Goal: Complete application form

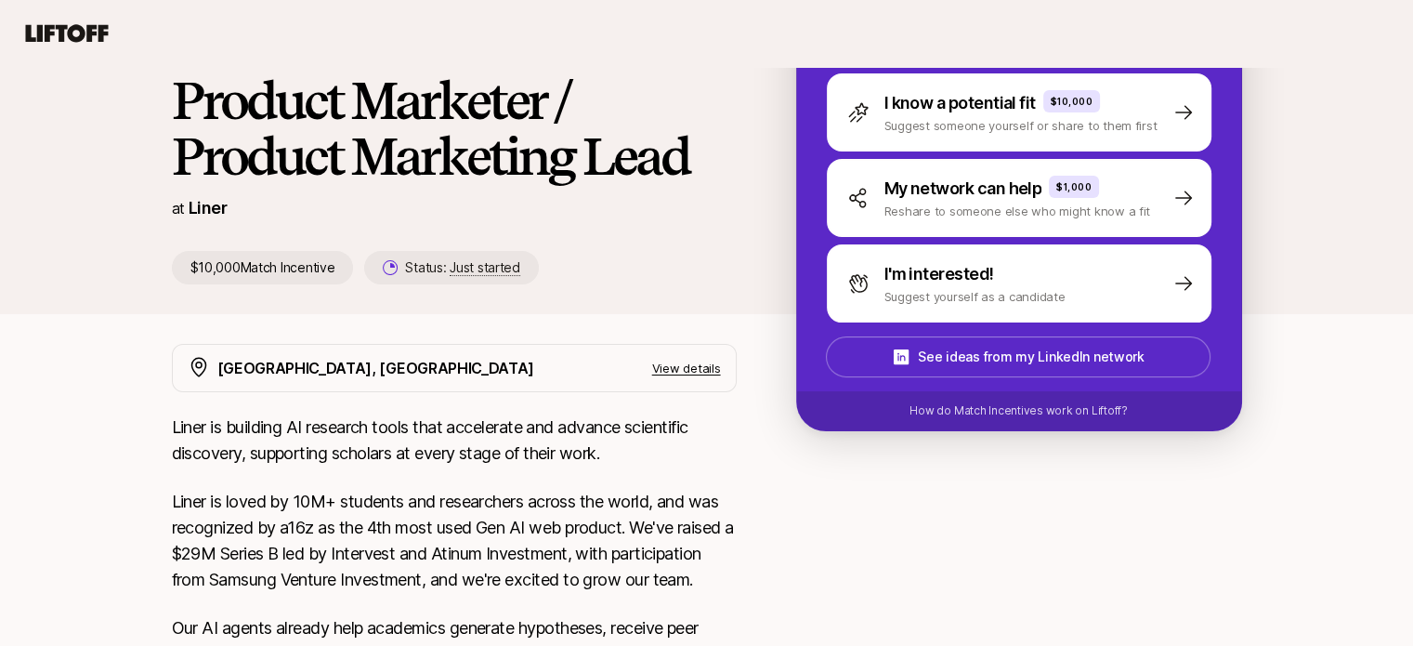
scroll to position [138, 0]
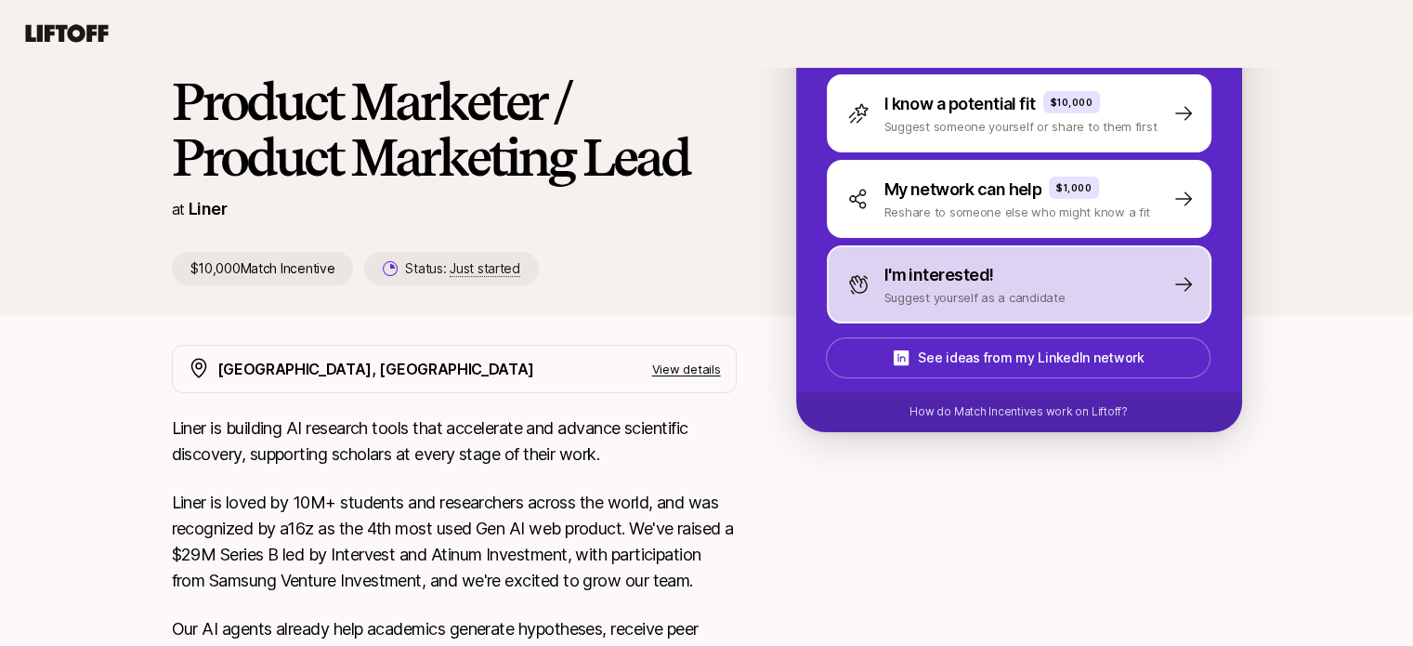
click at [957, 295] on p "Suggest yourself as a candidate" at bounding box center [974, 297] width 181 height 19
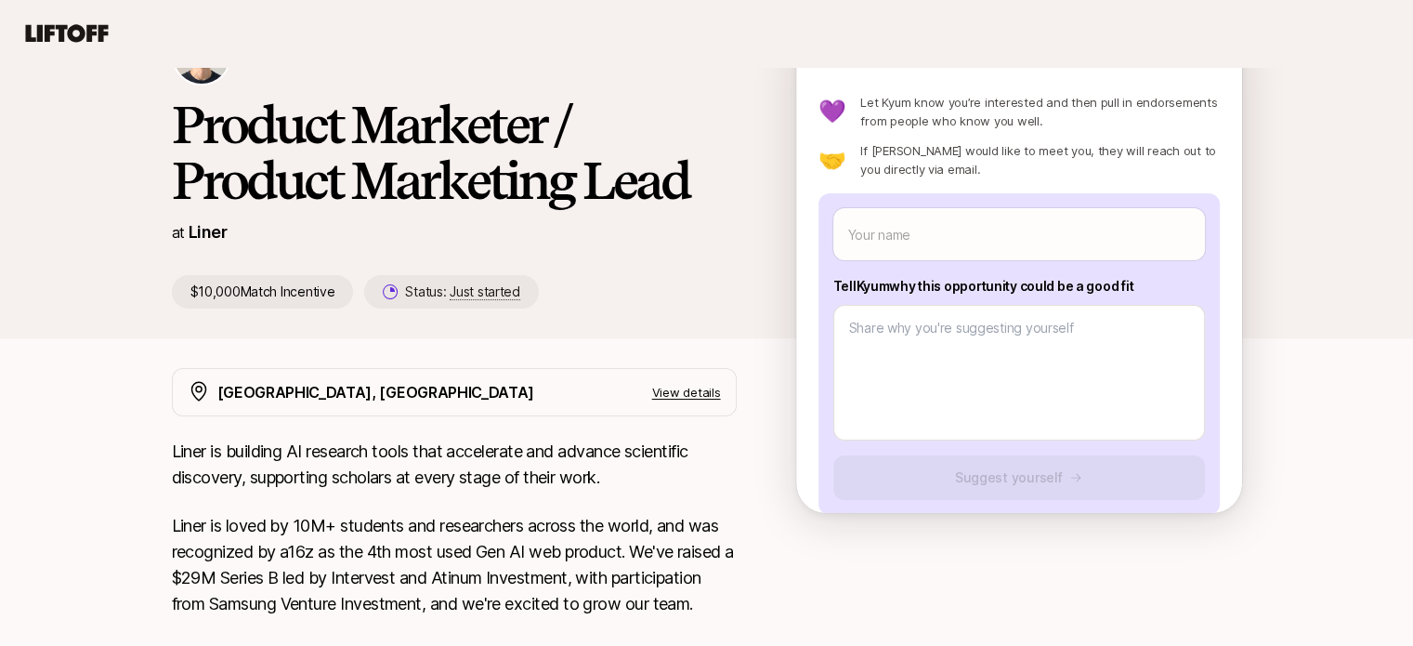
scroll to position [48, 0]
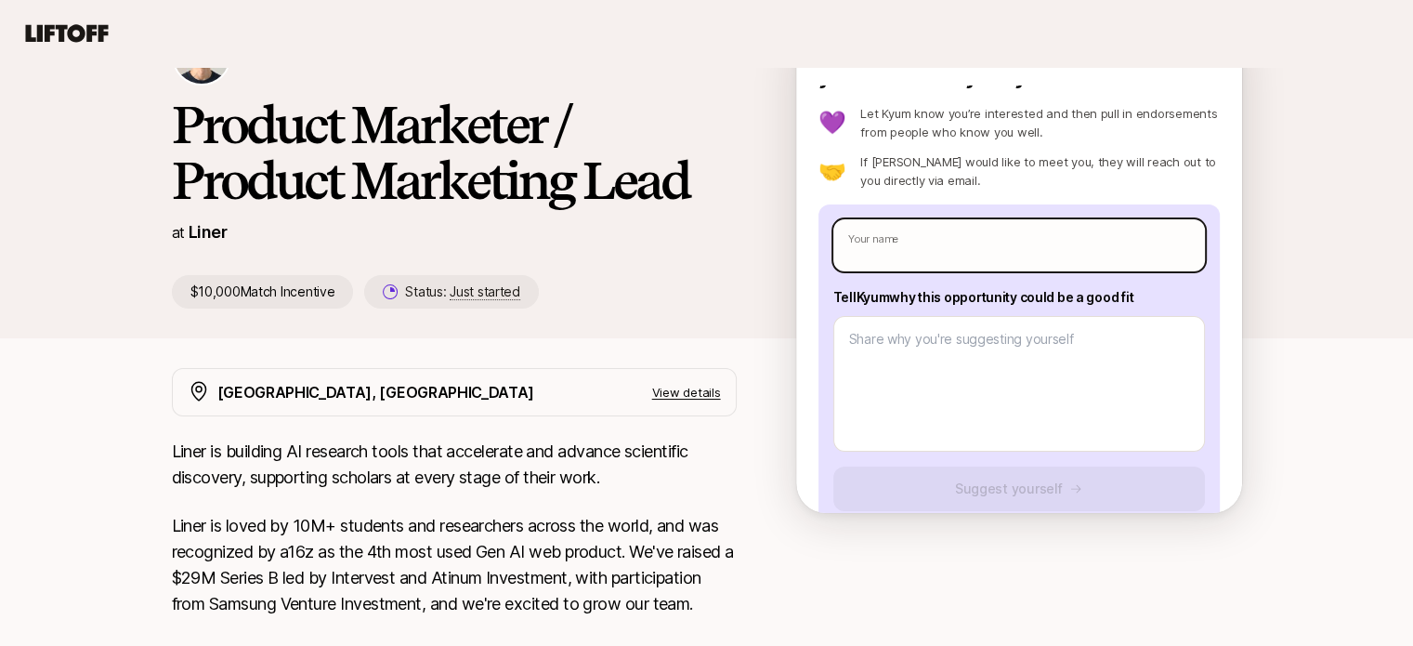
click at [935, 266] on input "text" at bounding box center [1019, 245] width 372 height 52
type textarea "x"
type input "A"
type textarea "x"
type input "Ab"
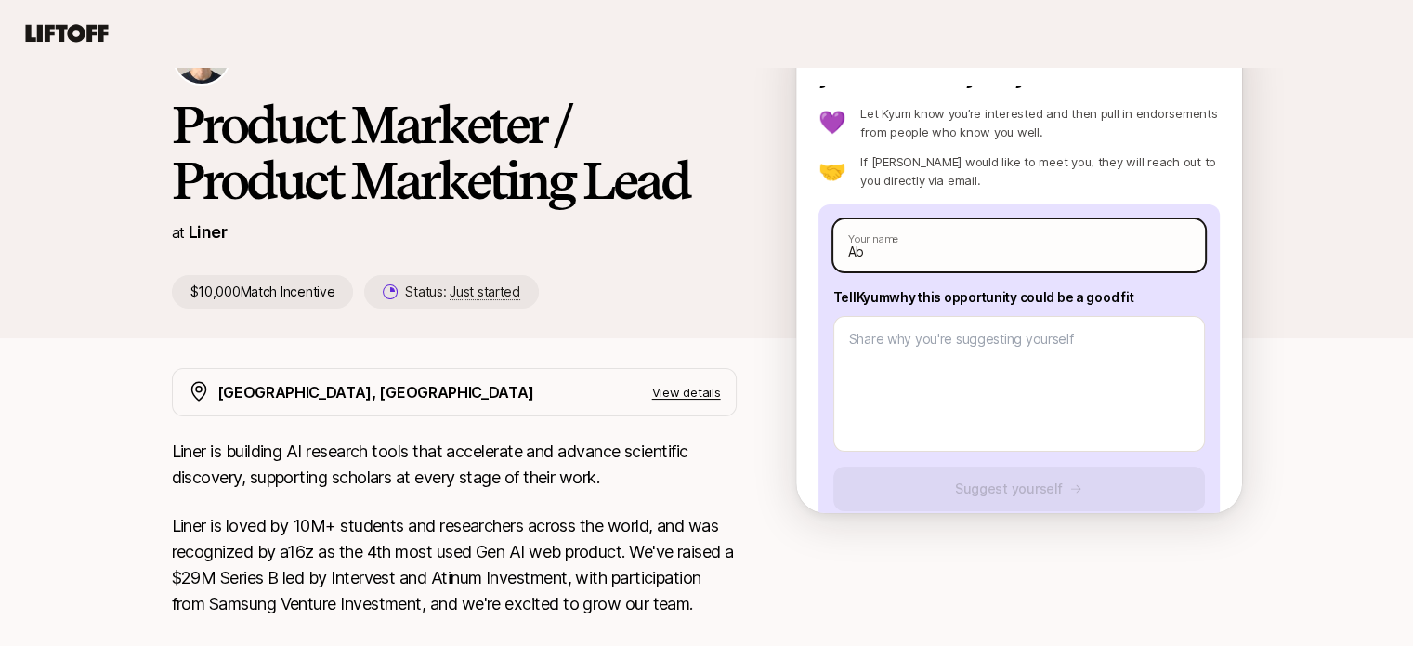
type textarea "x"
type input "Abh"
type textarea "x"
type input "Abhi"
type textarea "x"
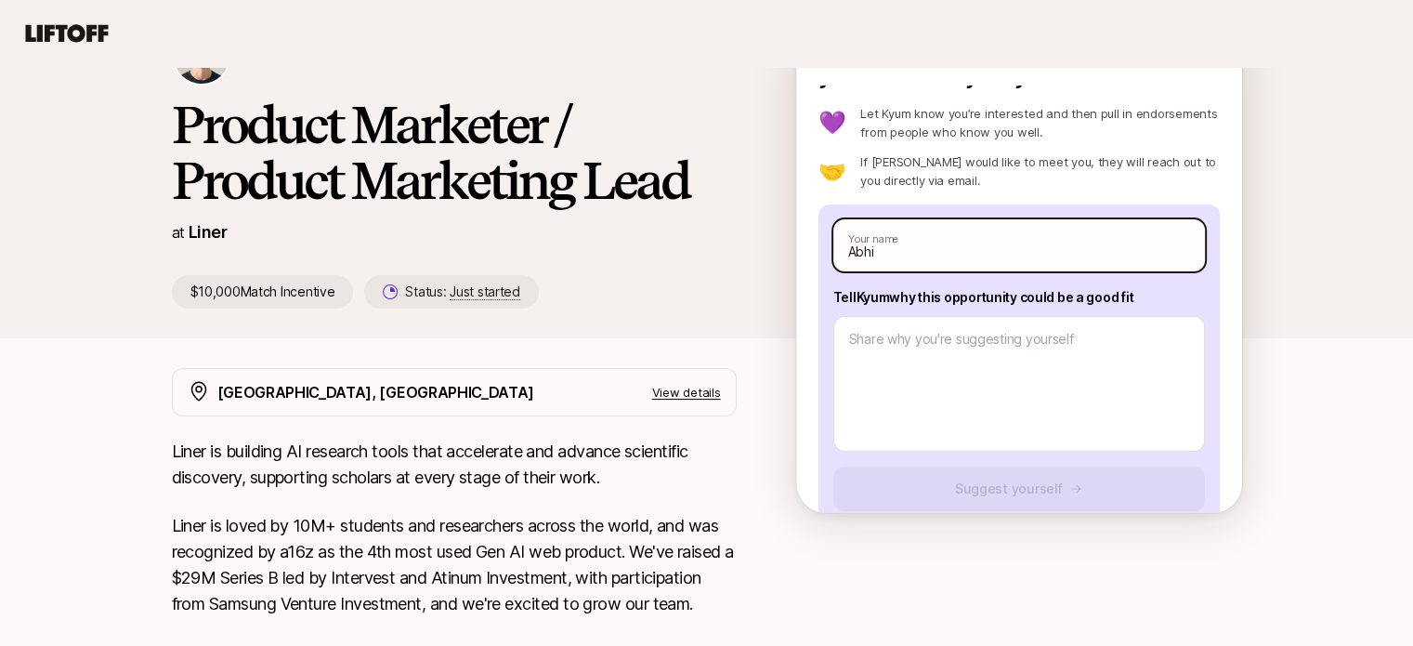
type input "Abhin"
type textarea "x"
type input "[PERSON_NAME]"
type textarea "x"
type input "[PERSON_NAME]"
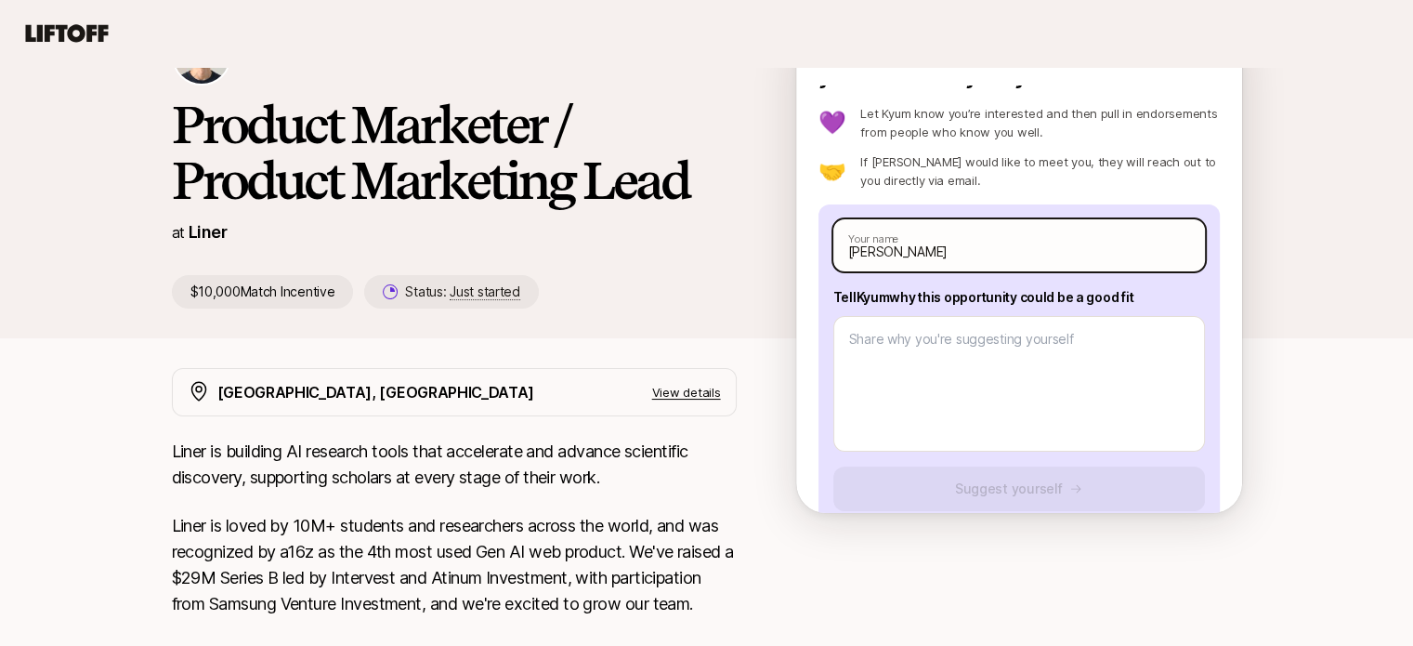
type textarea "x"
type input "[PERSON_NAME]"
type textarea "x"
type input "[PERSON_NAME] B"
type textarea "x"
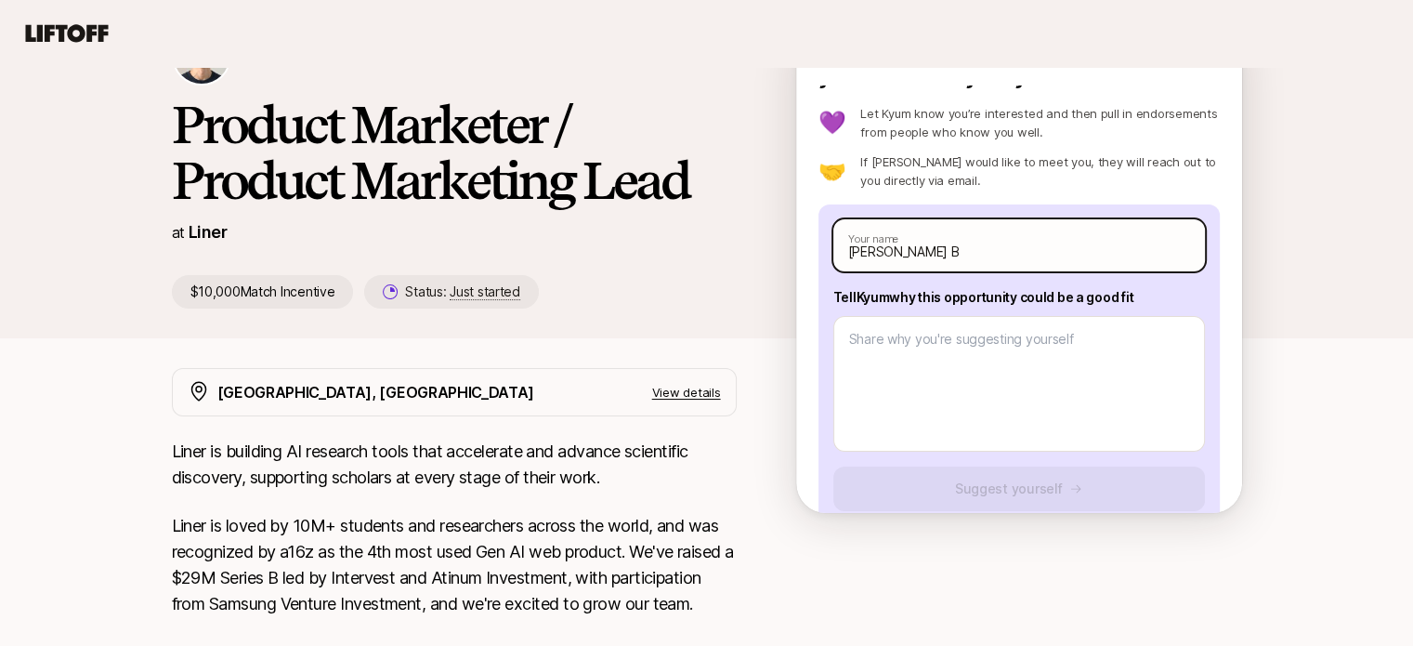
type input "[PERSON_NAME] Bh"
type textarea "x"
type input "[PERSON_NAME]"
type textarea "x"
type input "[PERSON_NAME]"
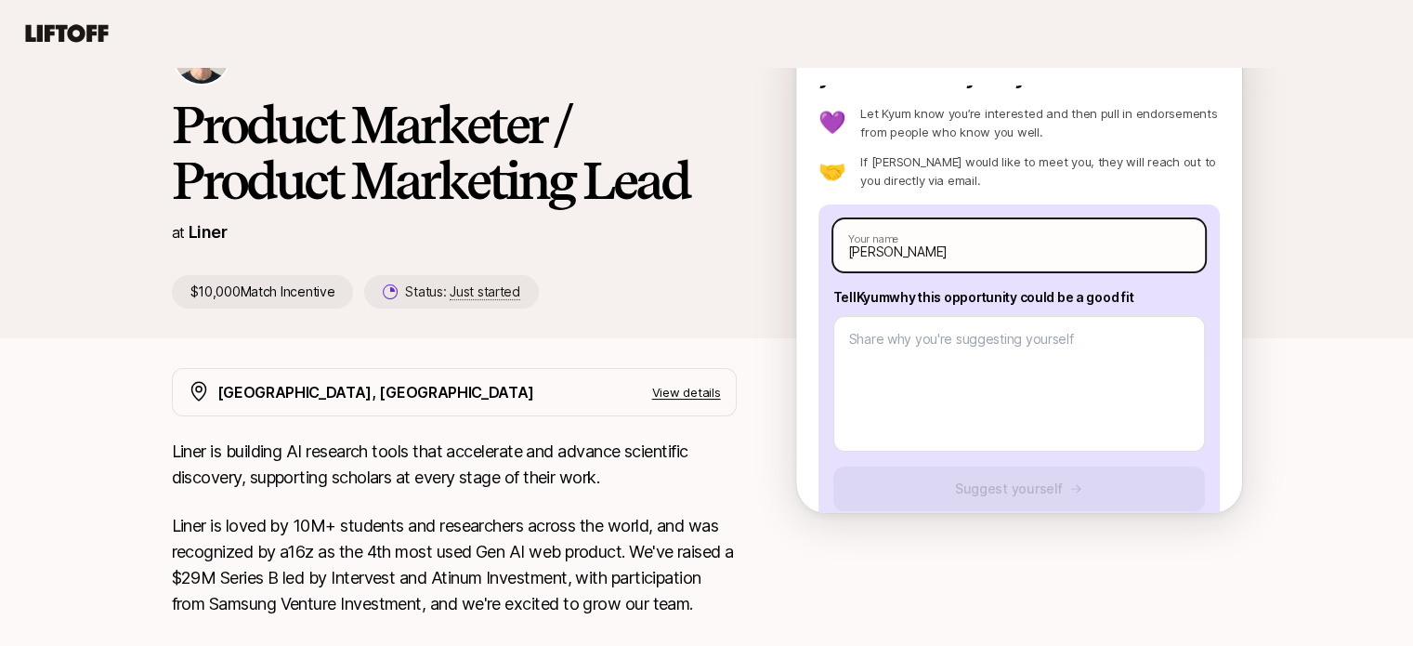
type textarea "x"
type input "[PERSON_NAME]"
type textarea "x"
type input "[PERSON_NAME]"
type textarea "x"
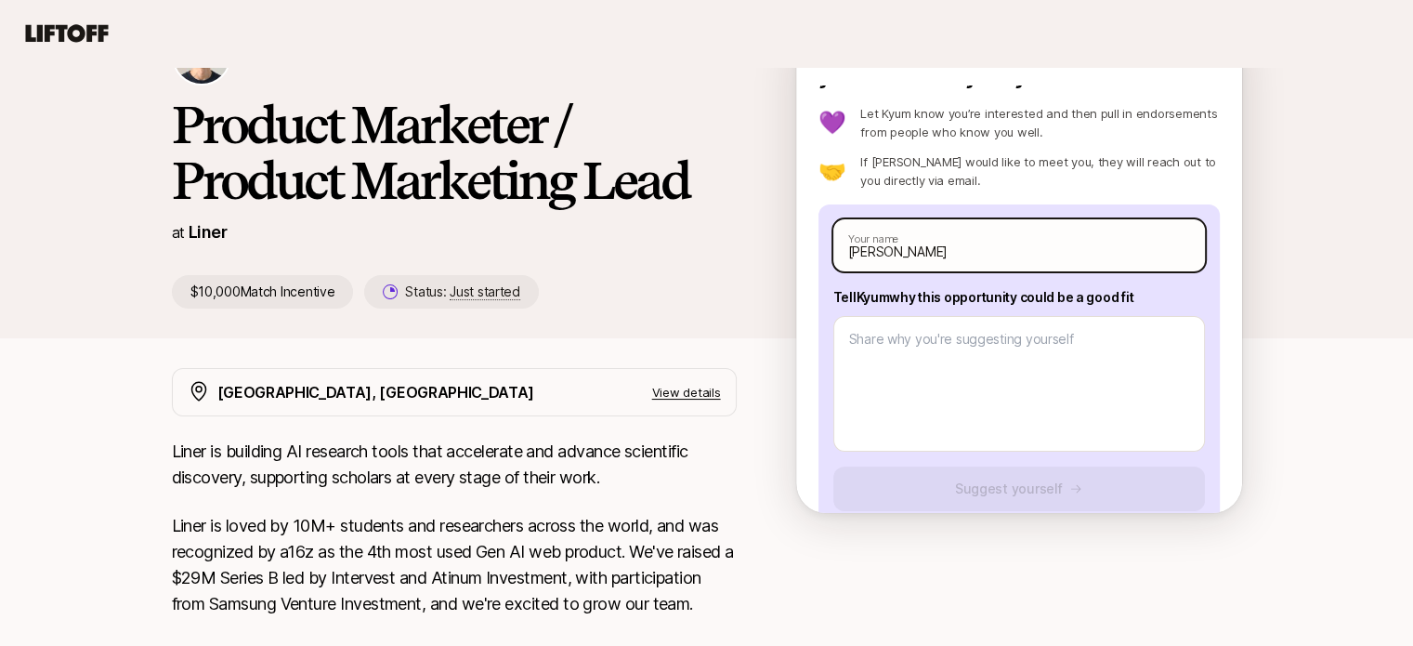
type input "[PERSON_NAME]"
type textarea "x"
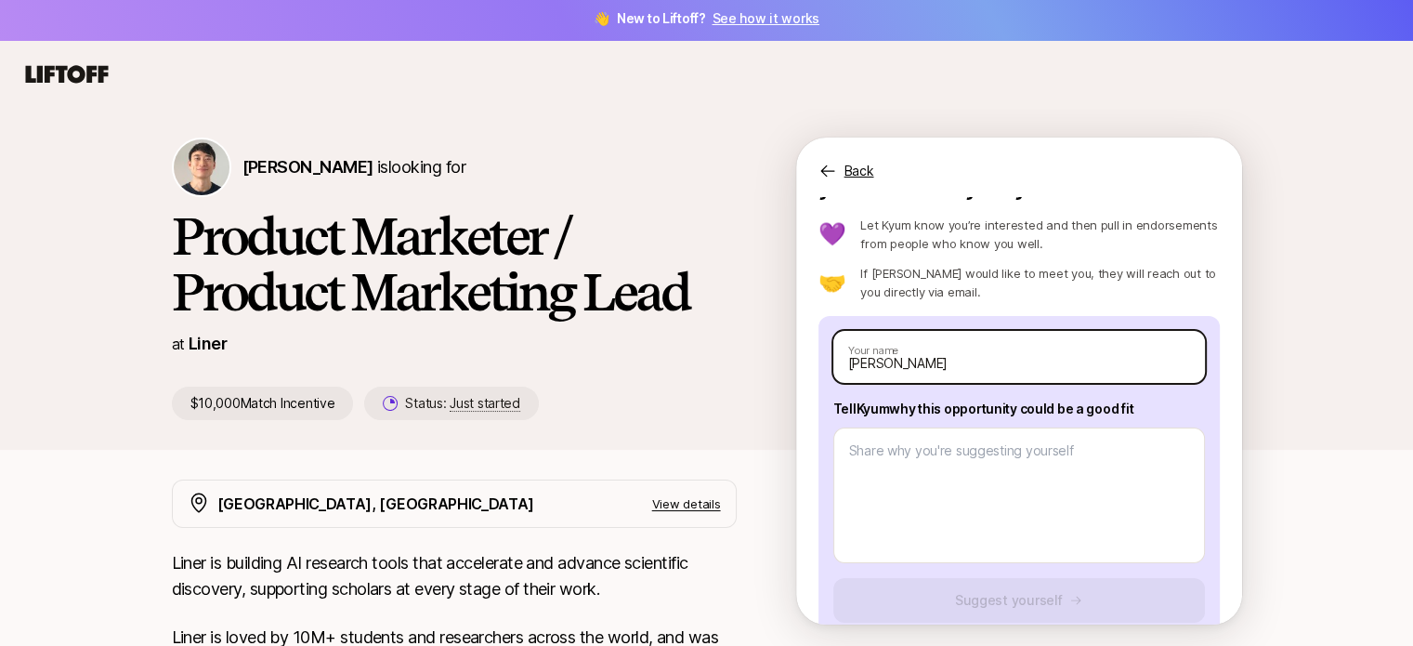
scroll to position [0, 0]
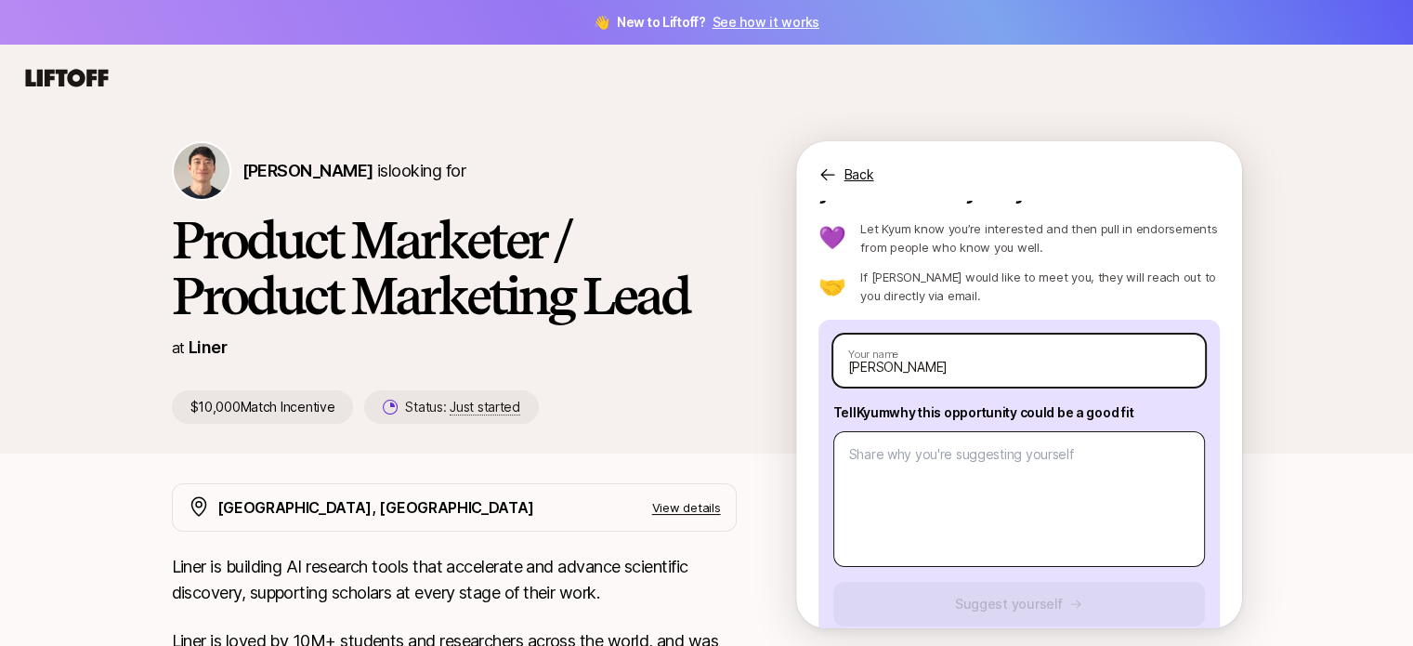
type input "[PERSON_NAME]"
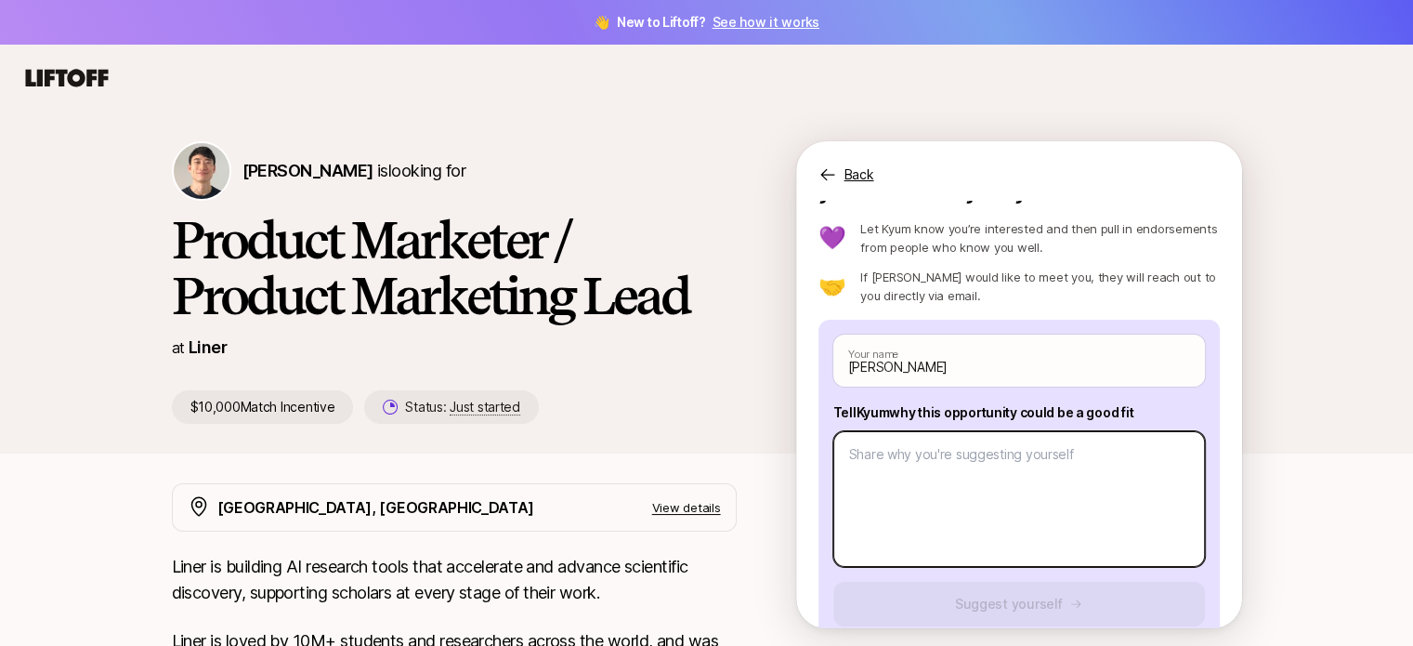
click at [925, 477] on textarea at bounding box center [1019, 499] width 372 height 136
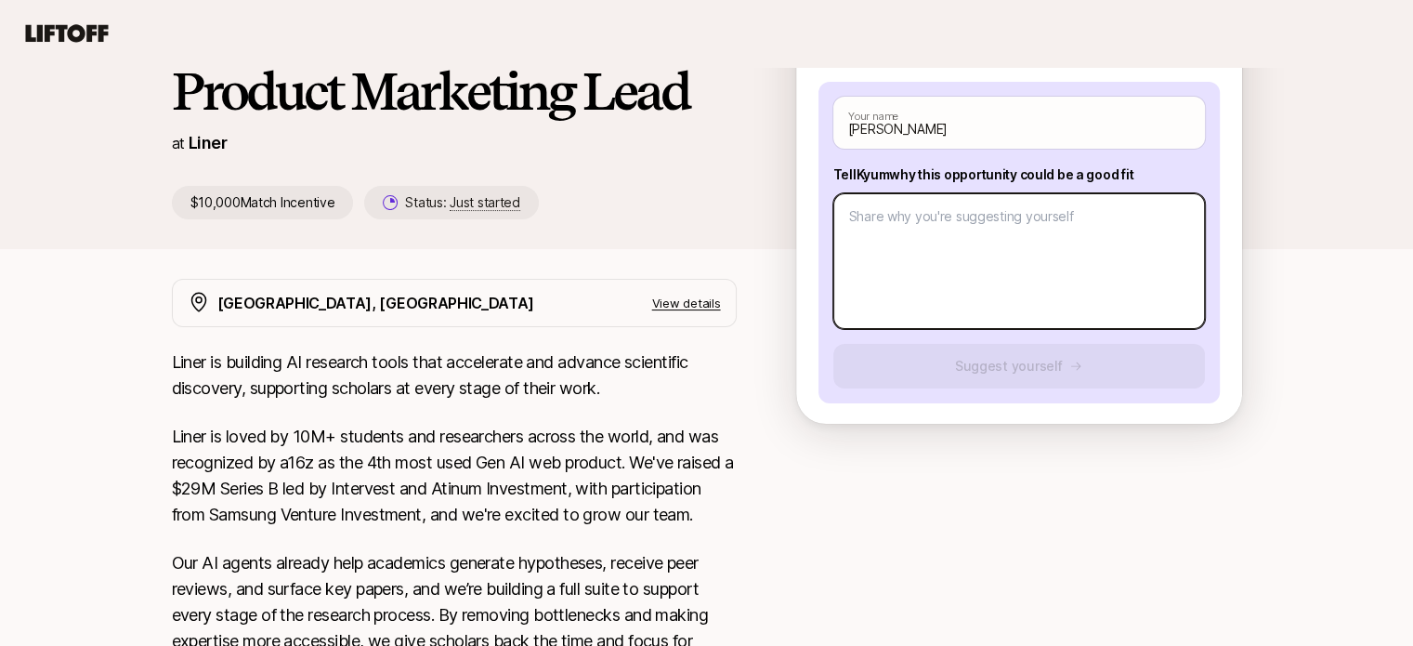
scroll to position [192, 0]
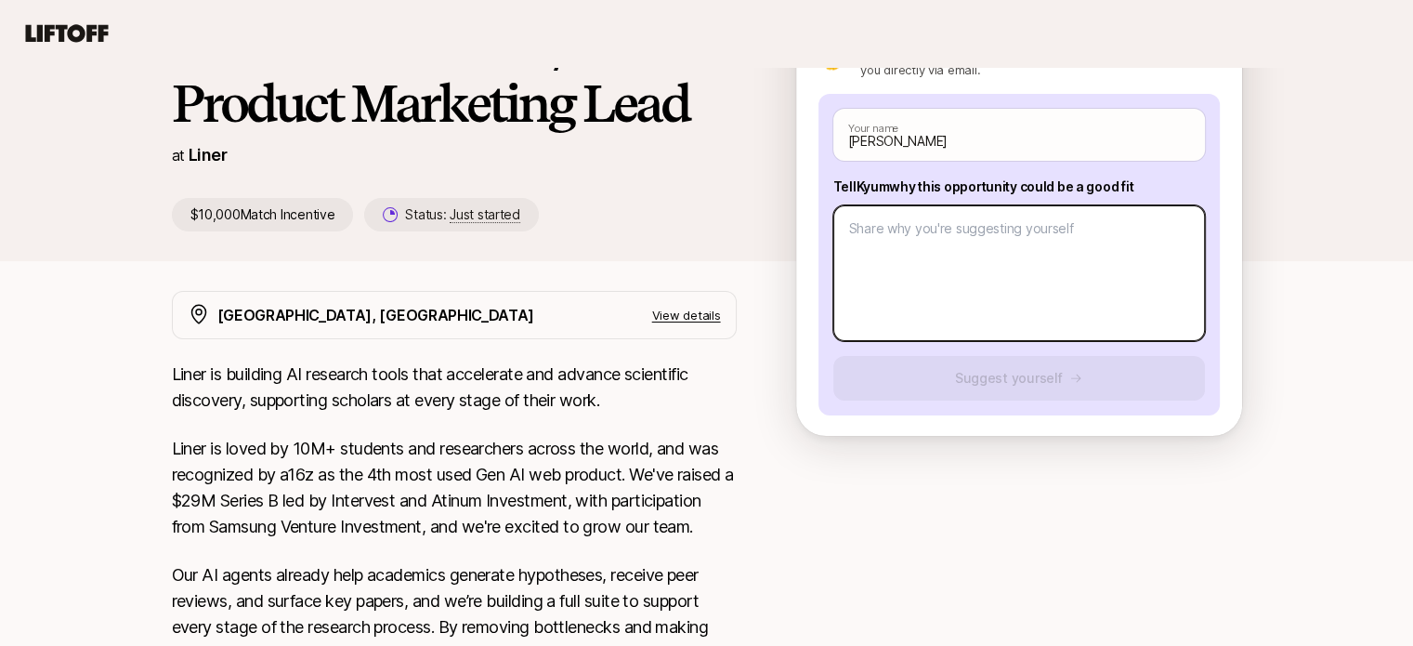
type textarea "x"
type textarea "I"
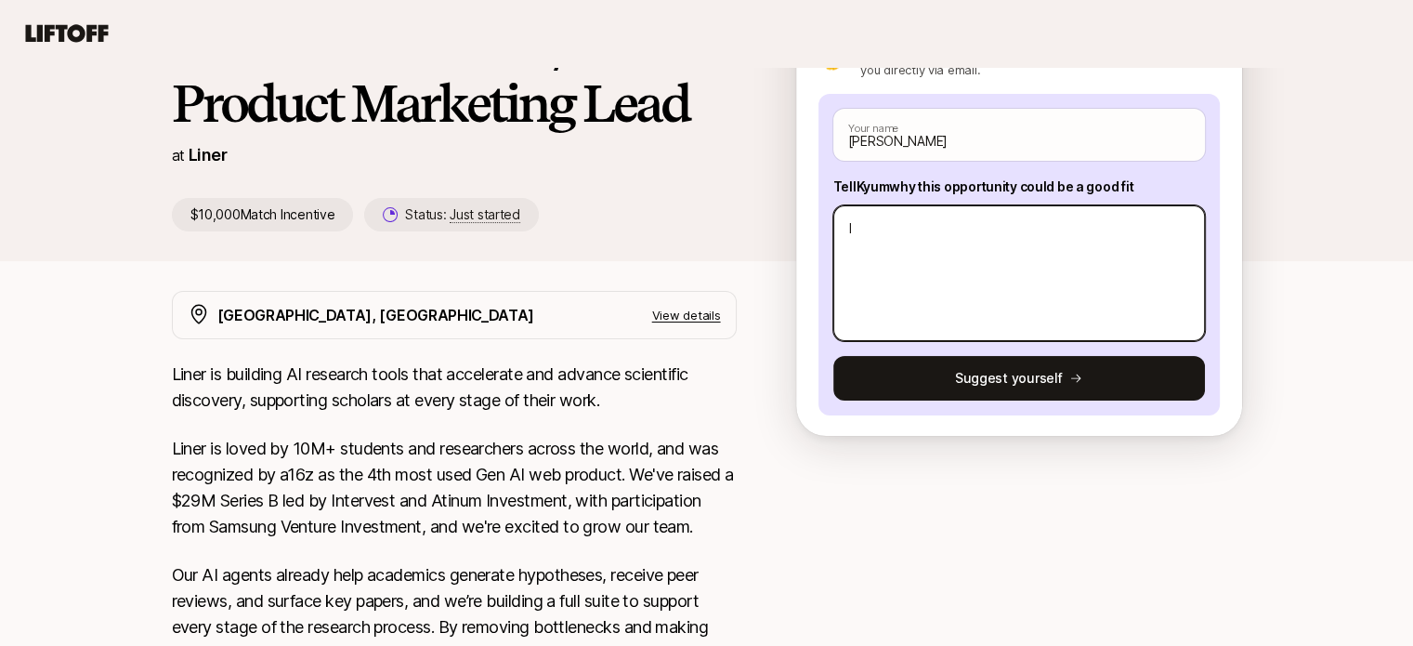
type textarea "x"
type textarea "I"
type textarea "x"
type textarea "I a"
type textarea "x"
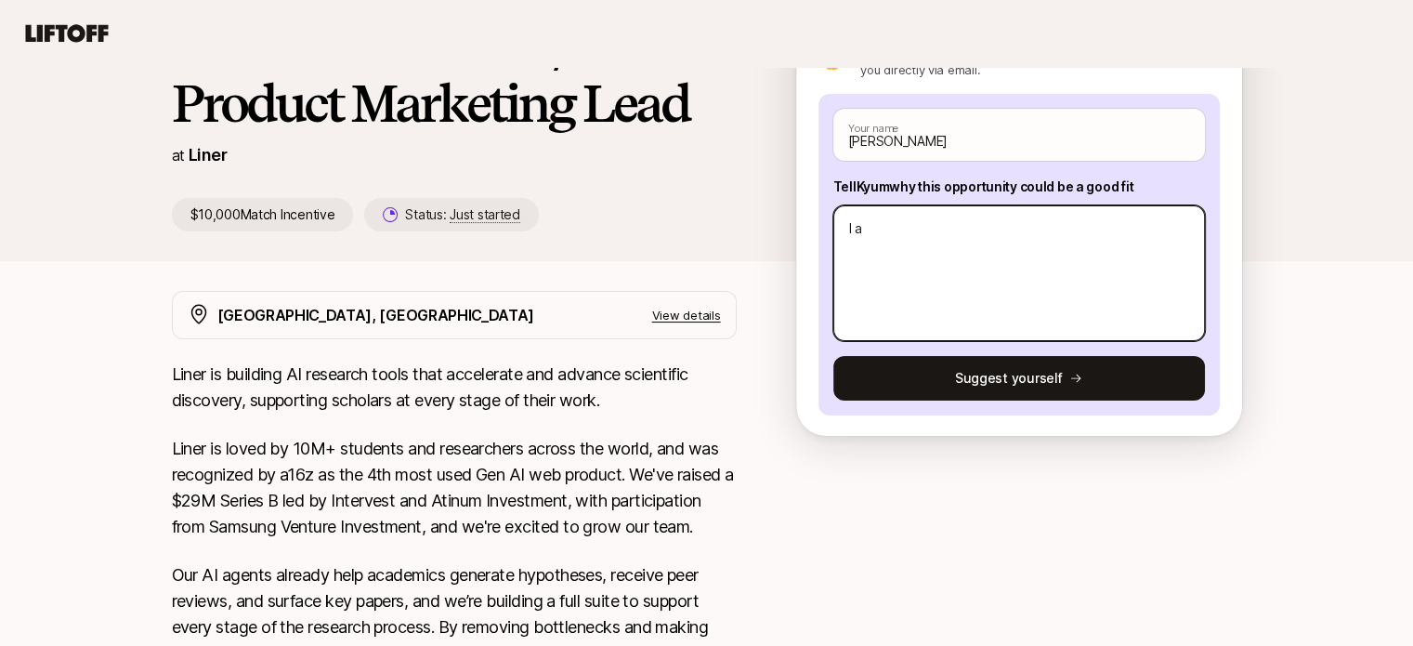
type textarea "I am"
type textarea "x"
type textarea "I am"
type textarea "x"
type textarea "I am u"
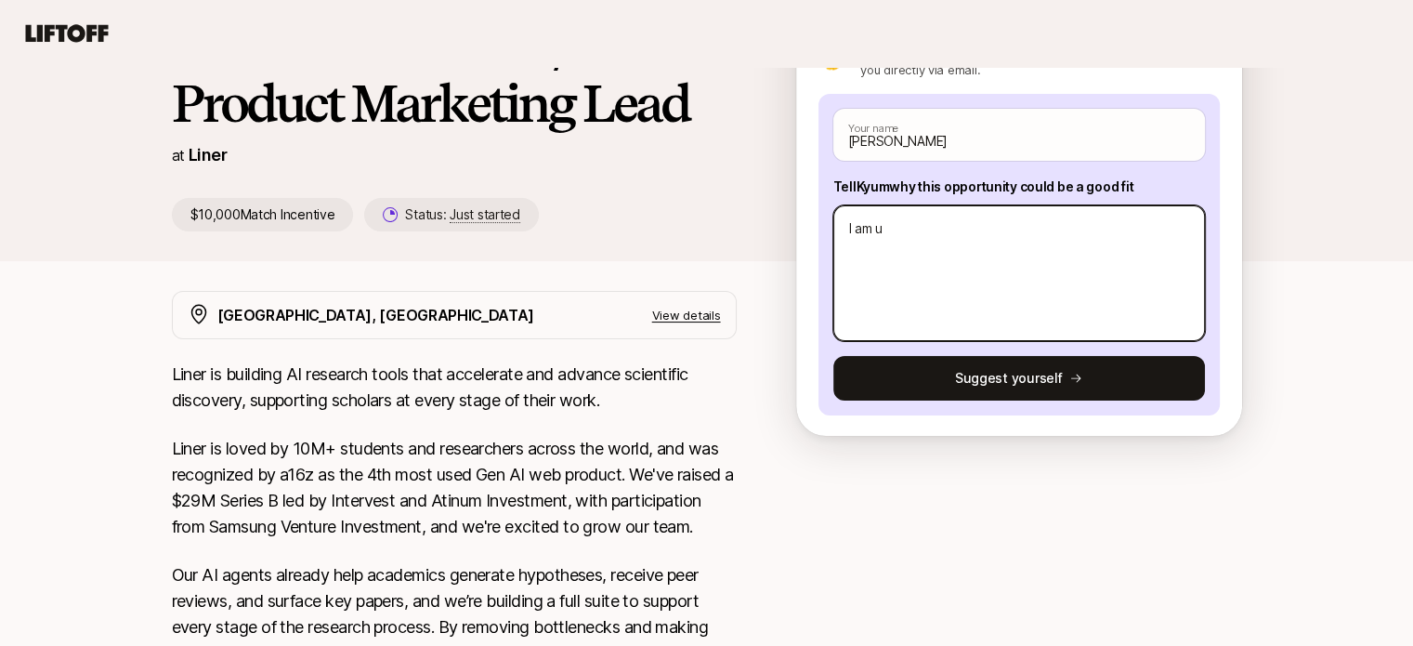
type textarea "x"
type textarea "I am"
type textarea "x"
type textarea "I am c"
type textarea "x"
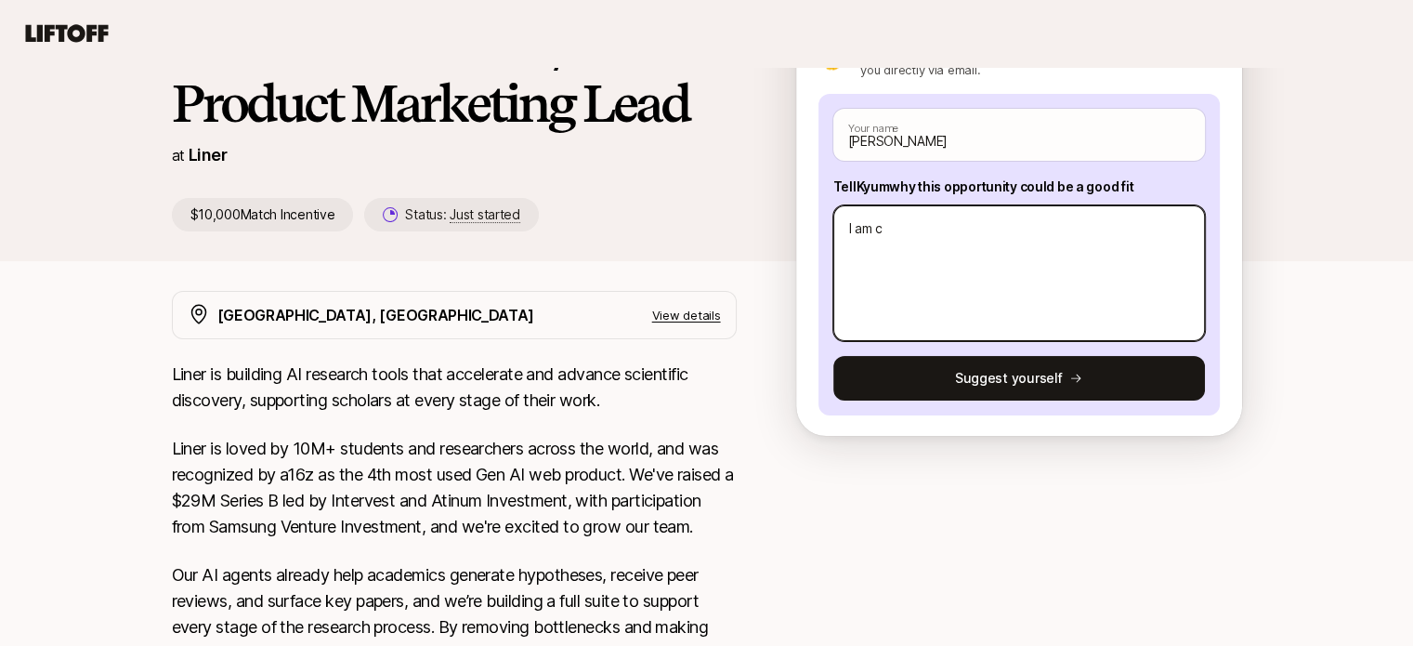
type textarea "I am cu"
type textarea "x"
type textarea "I am cur"
type textarea "x"
type textarea "I am curr"
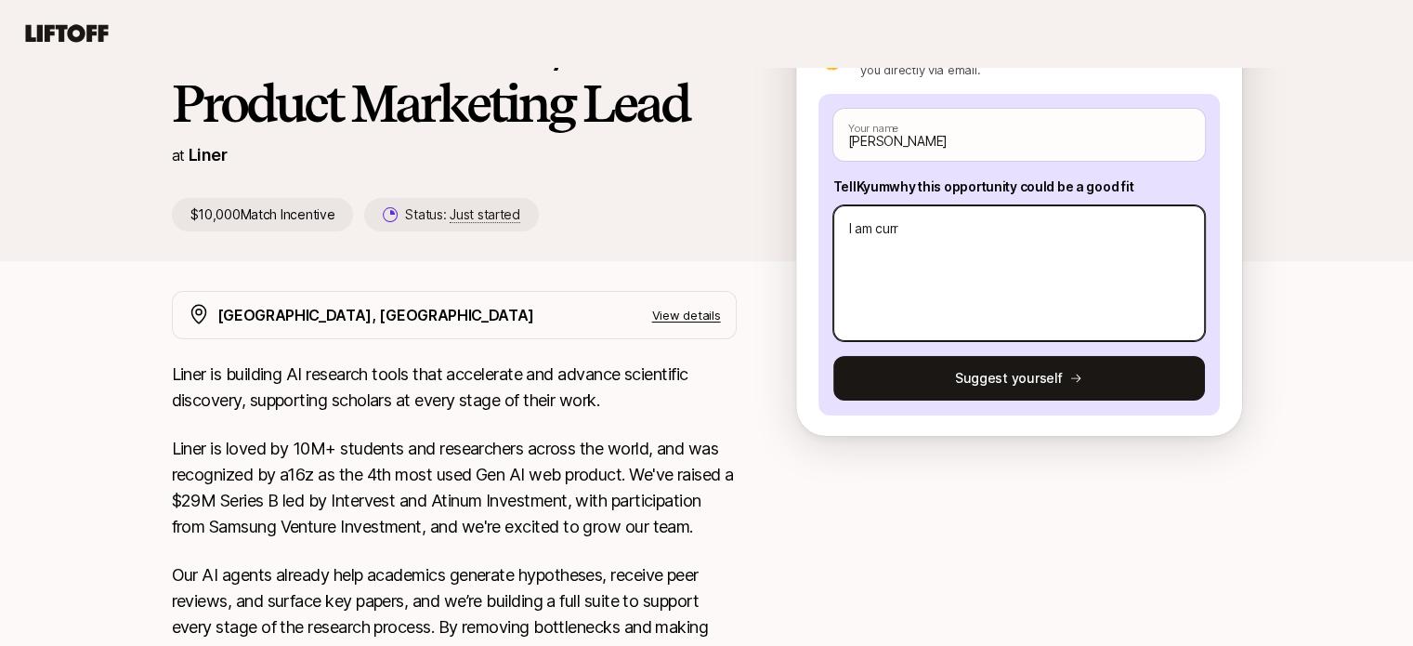
type textarea "x"
type textarea "I am curre"
type textarea "x"
type textarea "I am curren"
type textarea "x"
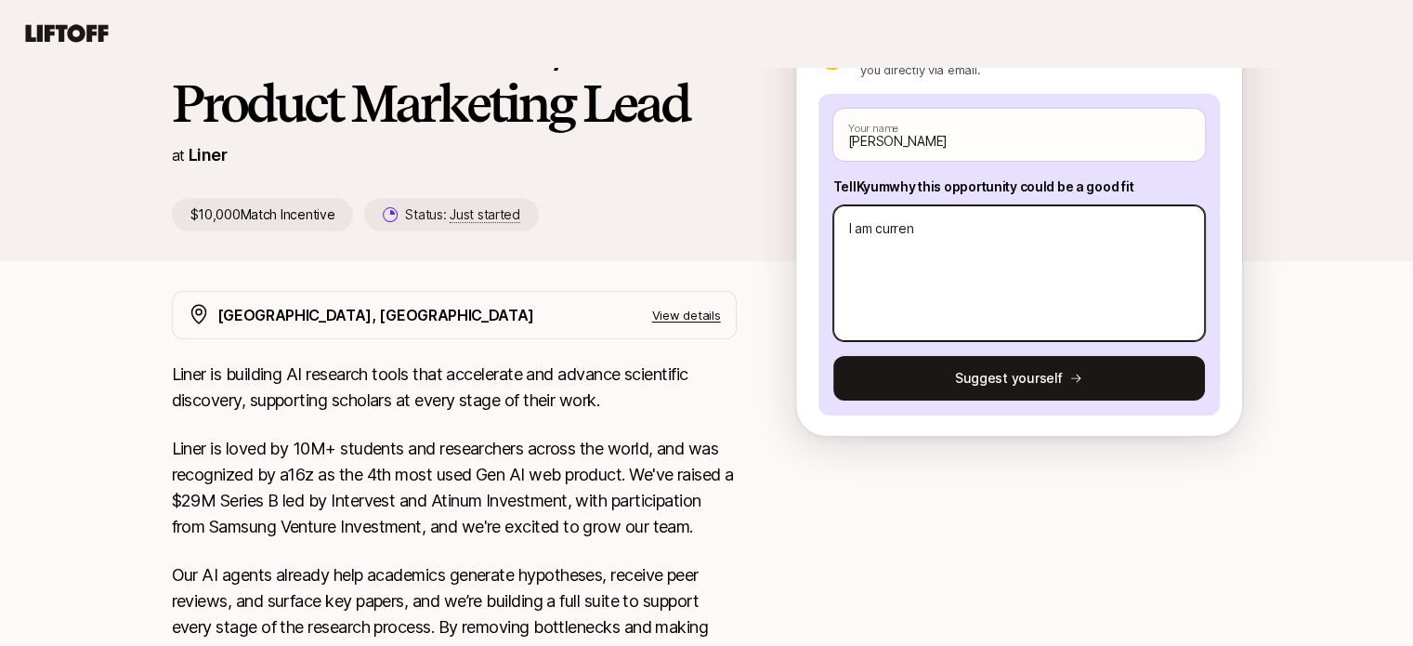
type textarea "I am current"
type textarea "x"
type textarea "I am currentl"
type textarea "x"
type textarea "I am currently"
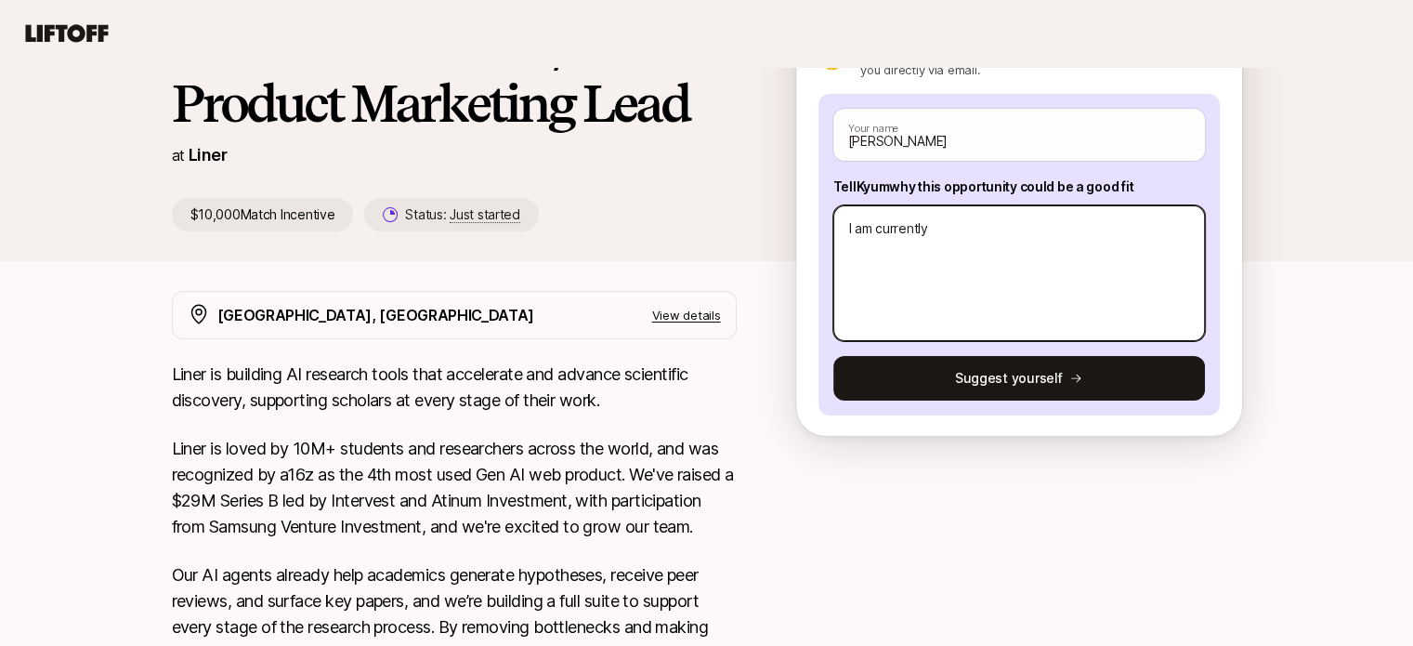
type textarea "x"
type textarea "I am currently"
type textarea "x"
type textarea "I am currently w"
type textarea "x"
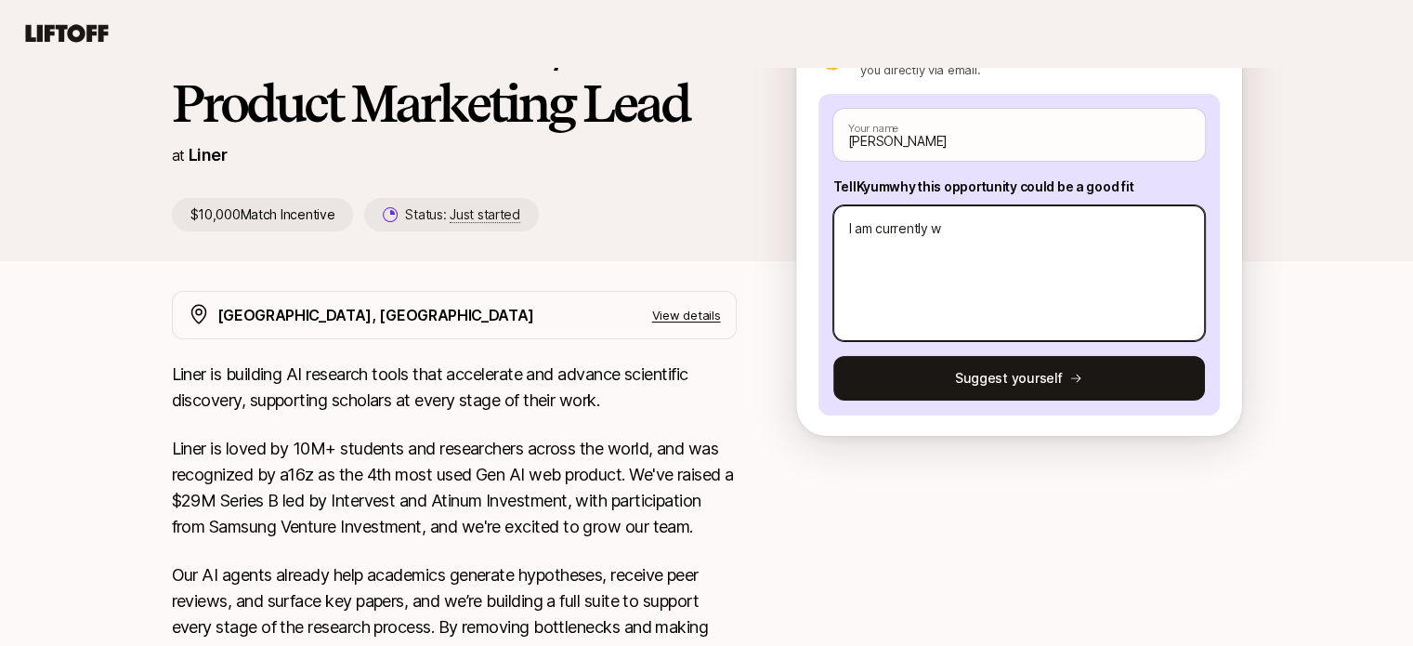
type textarea "I am currently wo"
type textarea "x"
type textarea "I am currently wor"
type textarea "x"
type textarea "I am currently work"
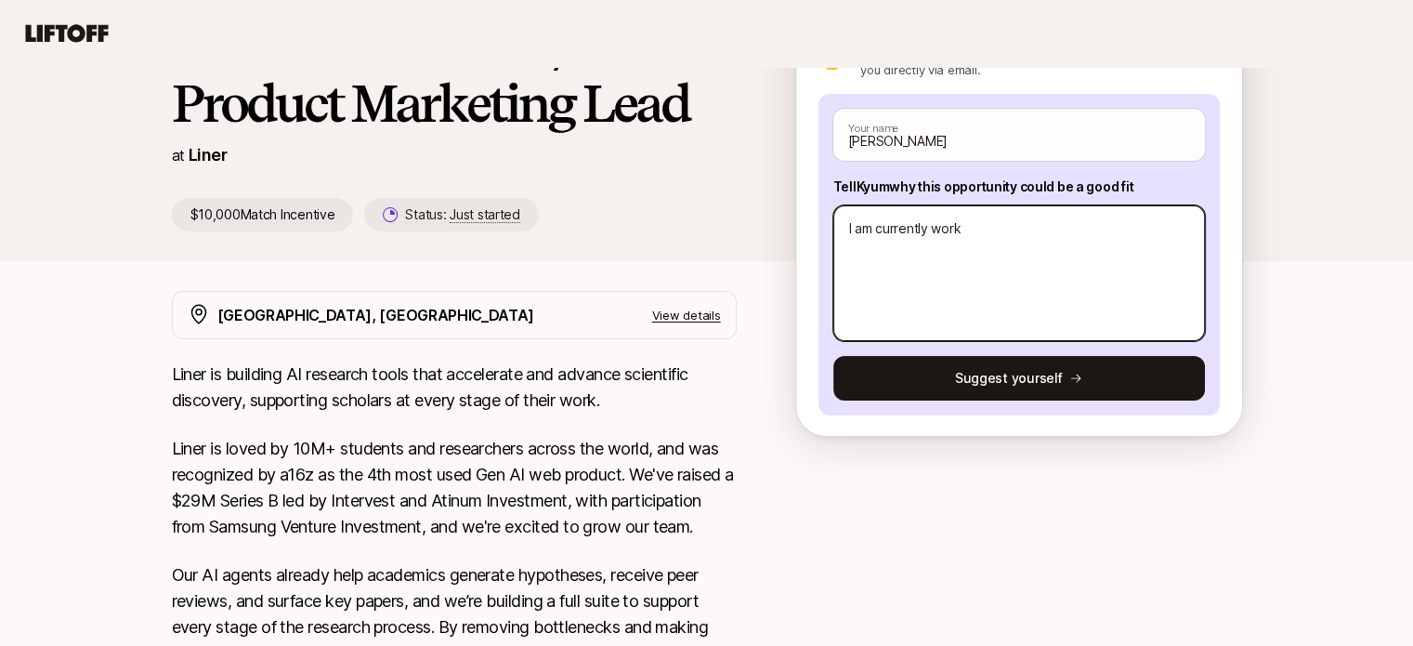
type textarea "x"
type textarea "I am currently worki"
type textarea "x"
type textarea "I am currently workin"
type textarea "x"
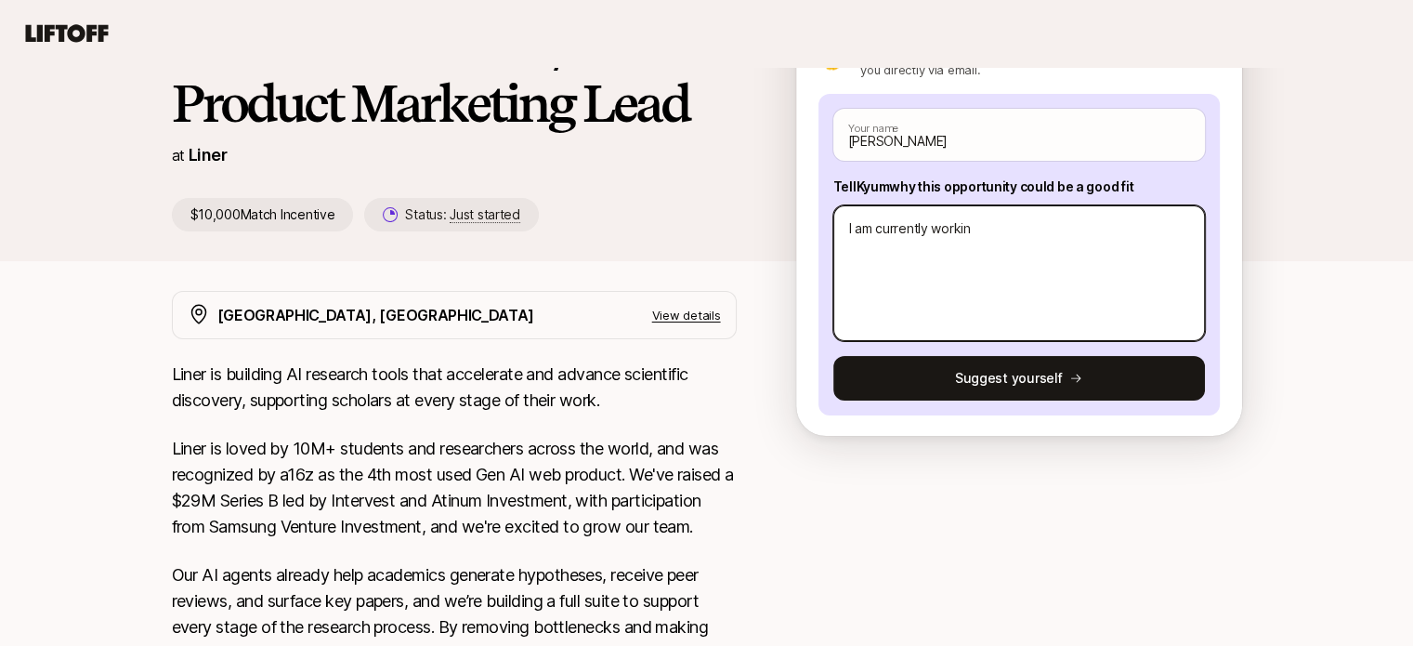
type textarea "I am currently working"
type textarea "x"
type textarea "I am currently working"
type textarea "x"
type textarea "I am currently working a"
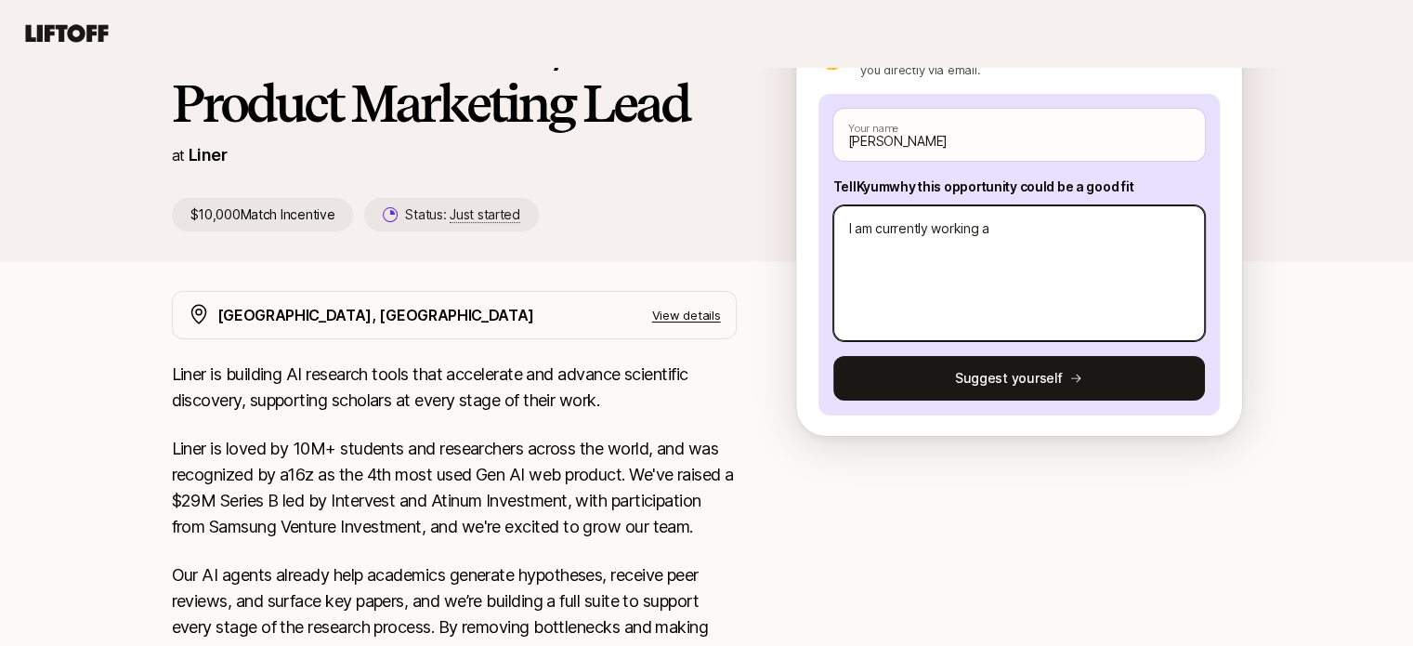
type textarea "x"
type textarea "I am currently working as"
type textarea "x"
type textarea "I am currently working as"
type textarea "x"
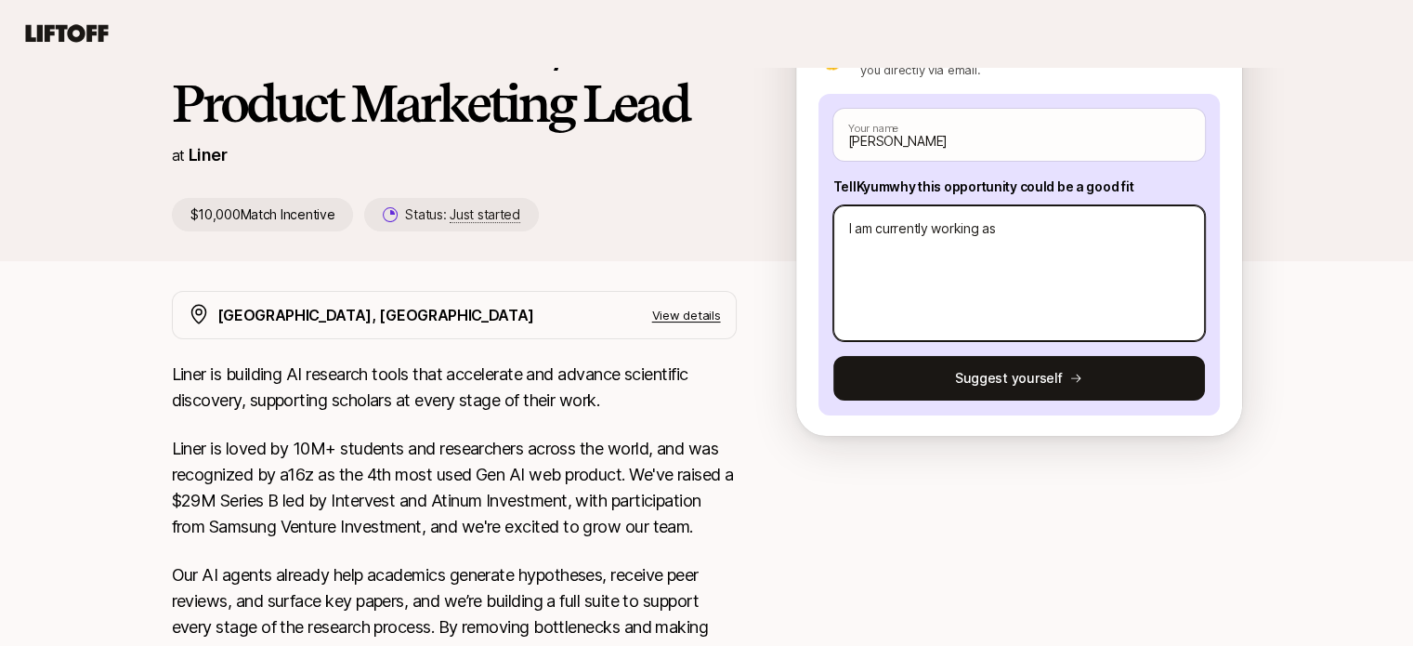
type textarea "I am currently working as a"
type textarea "x"
type textarea "I am currently working as a"
type textarea "x"
type textarea "I am currently working as a G"
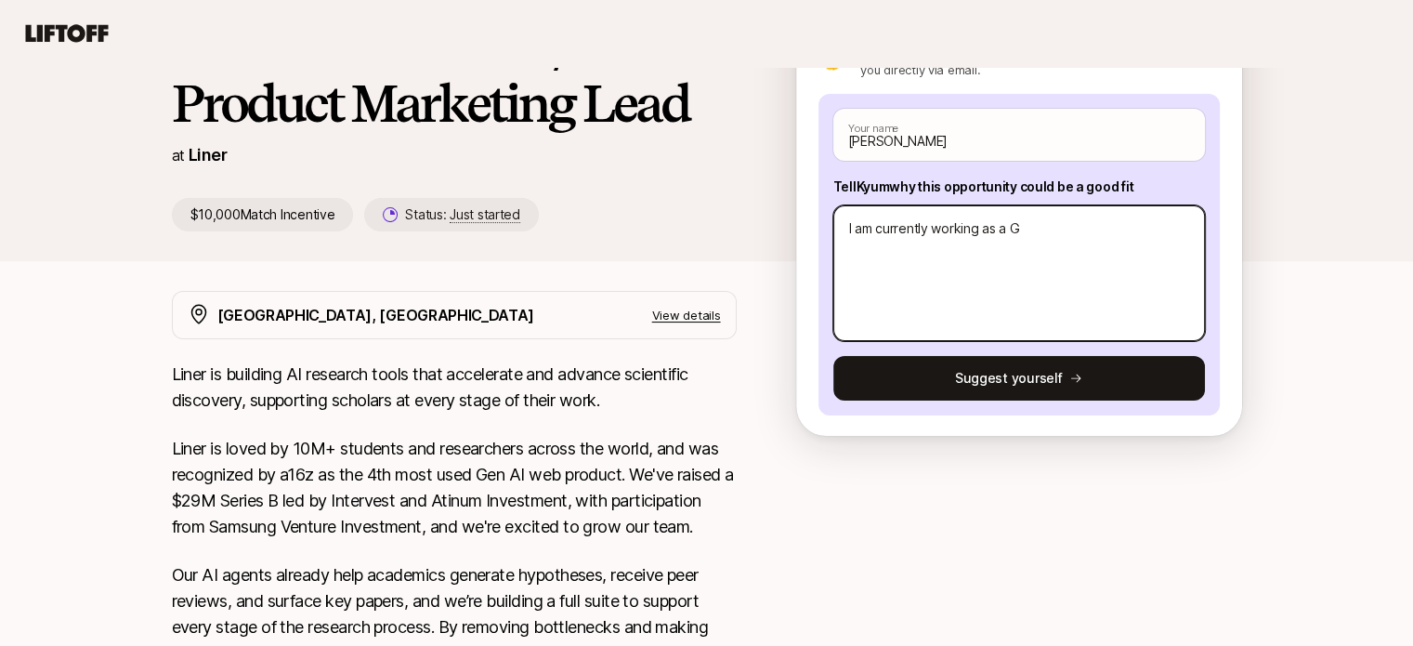
type textarea "x"
type textarea "I am currently working as a Gr"
type textarea "x"
type textarea "I am currently working as a Gro"
type textarea "x"
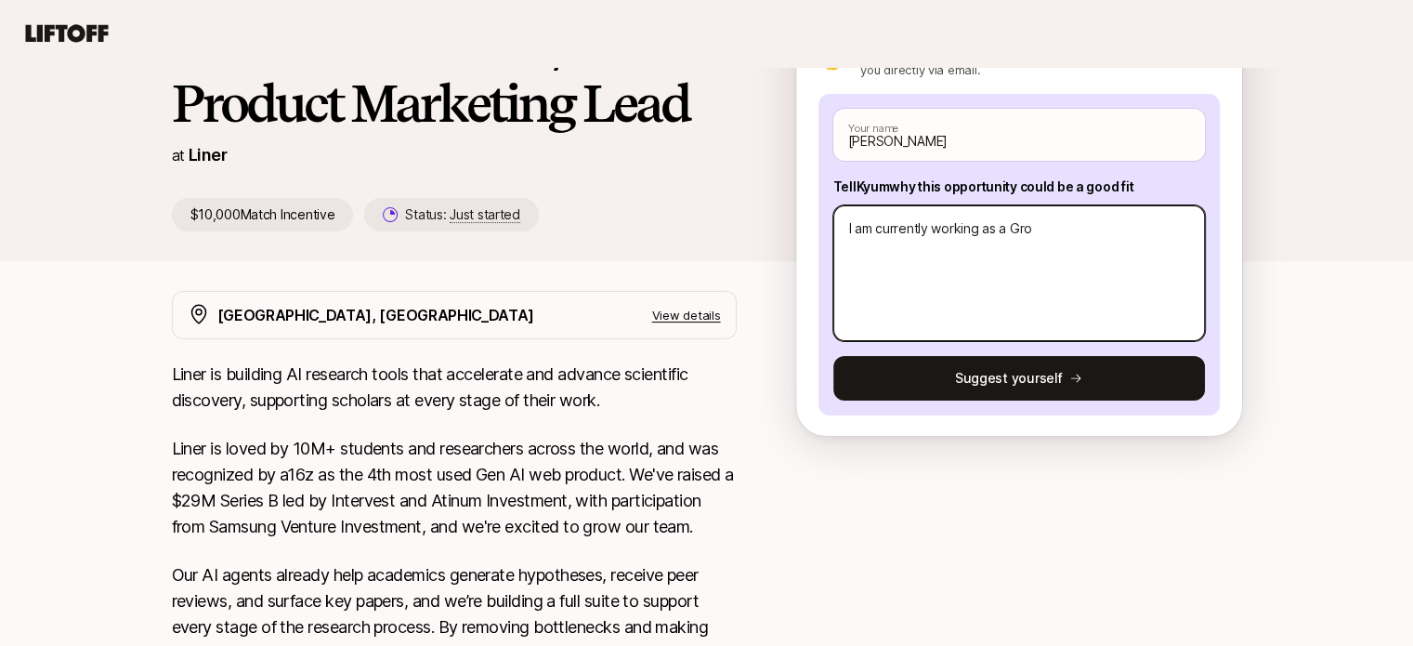
type textarea "I am currently working as a Grow"
type textarea "x"
type textarea "I am currently working as a Growt"
type textarea "x"
type textarea "I am currently working as a Growth"
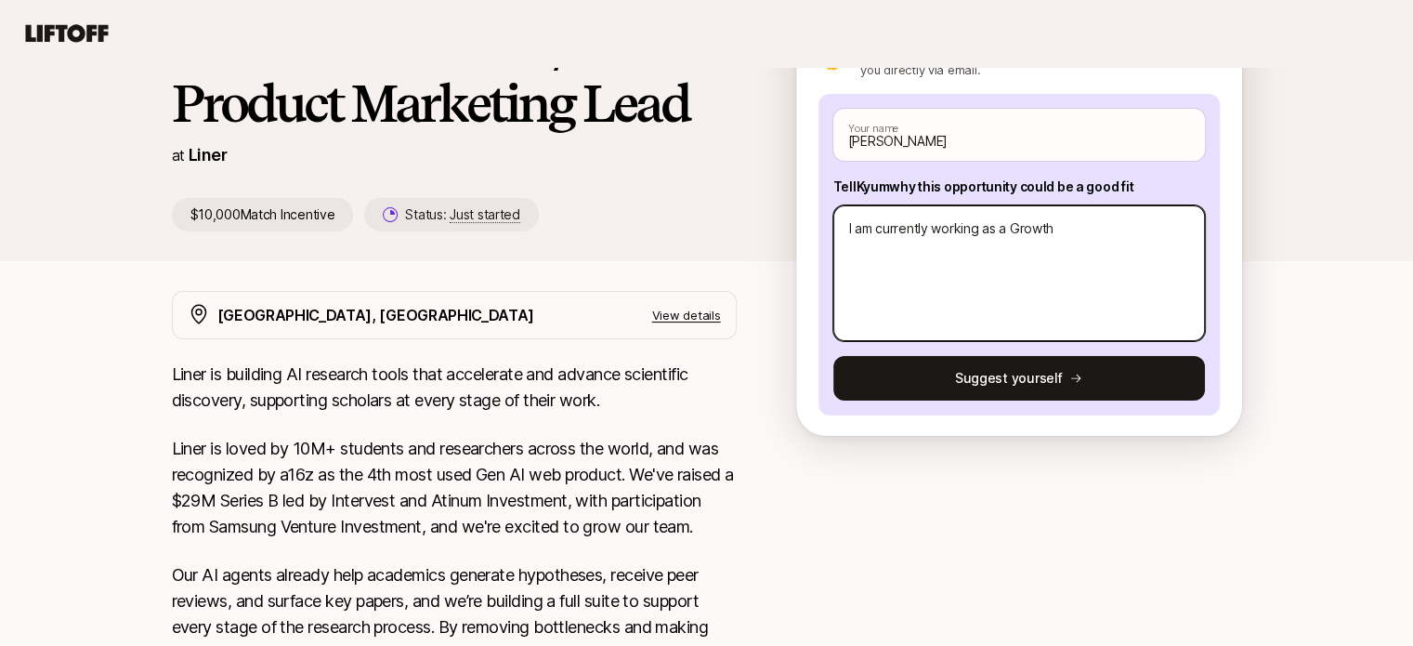
type textarea "x"
type textarea "I am currently working as a Growth"
type textarea "x"
type textarea "I am currently working as a Growth S"
type textarea "x"
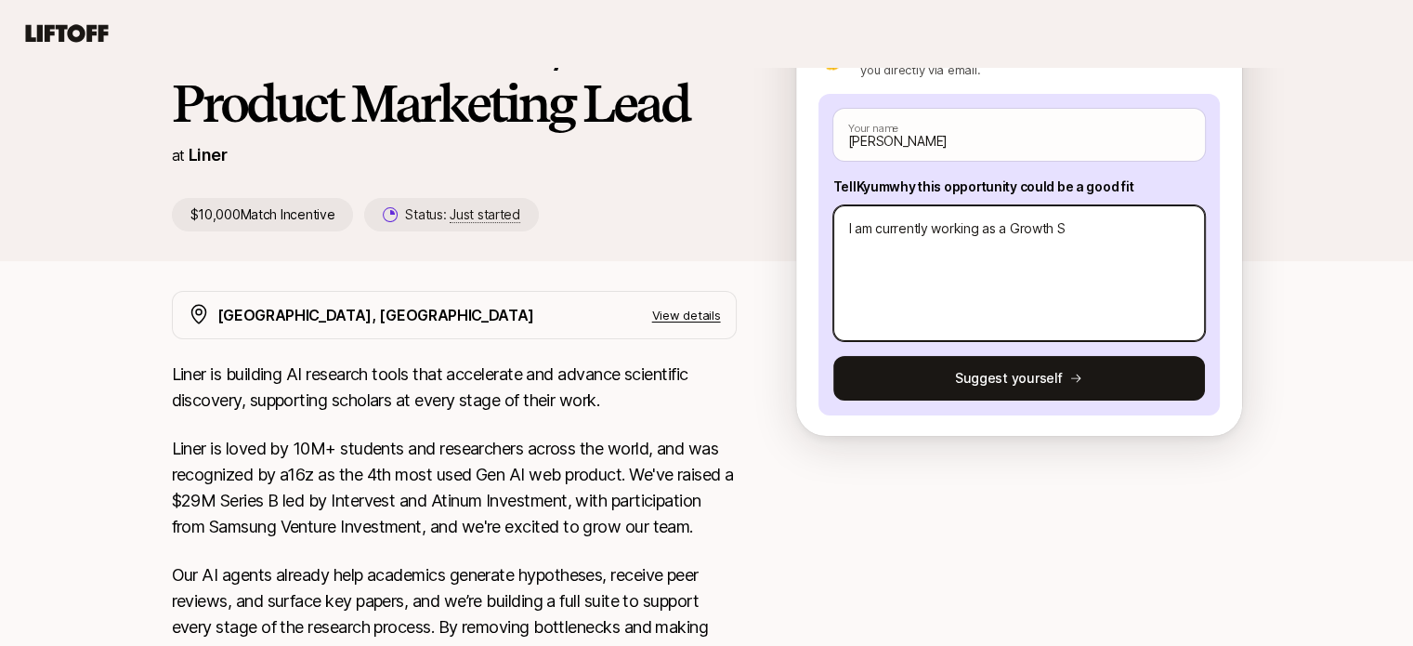
type textarea "I am currently working as a Growth St"
type textarea "x"
type textarea "I am currently working as a Growth Str"
type textarea "x"
type textarea "I am currently working as a Growth Stra"
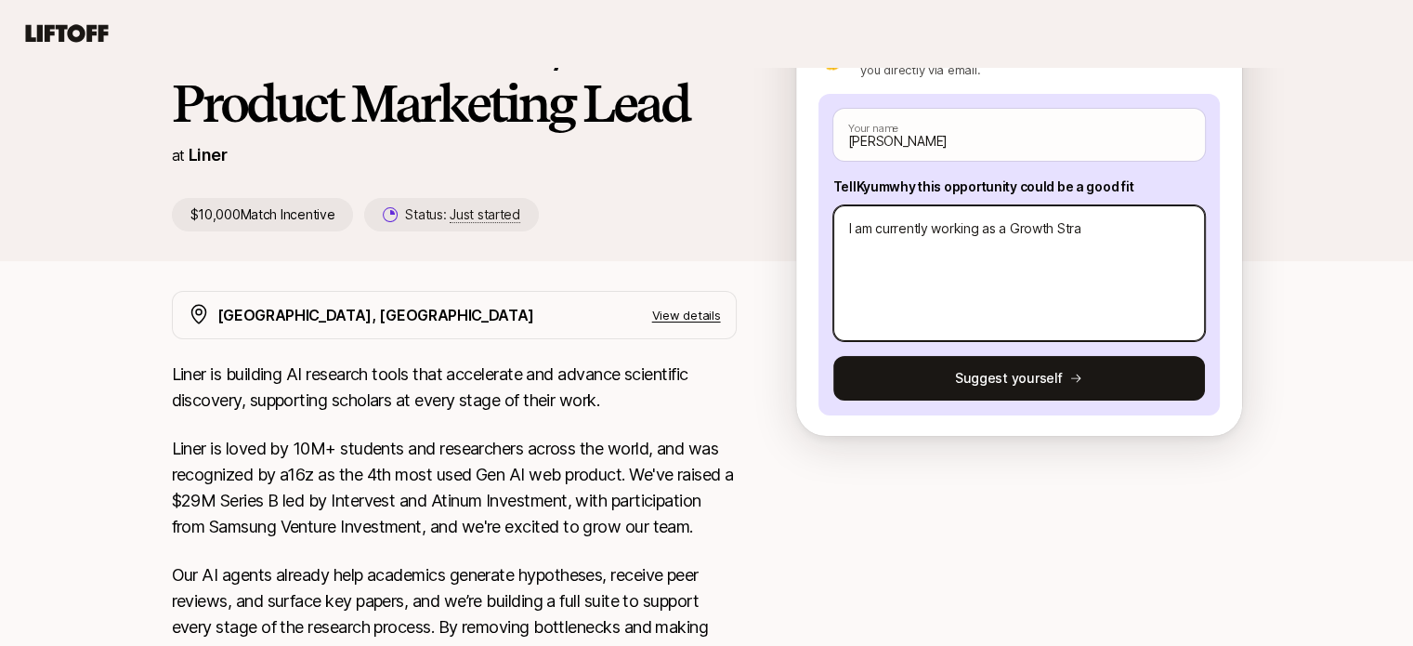
type textarea "x"
type textarea "I am currently working as a Growth Strae"
type textarea "x"
type textarea "I am currently working as a Growth Straet"
type textarea "x"
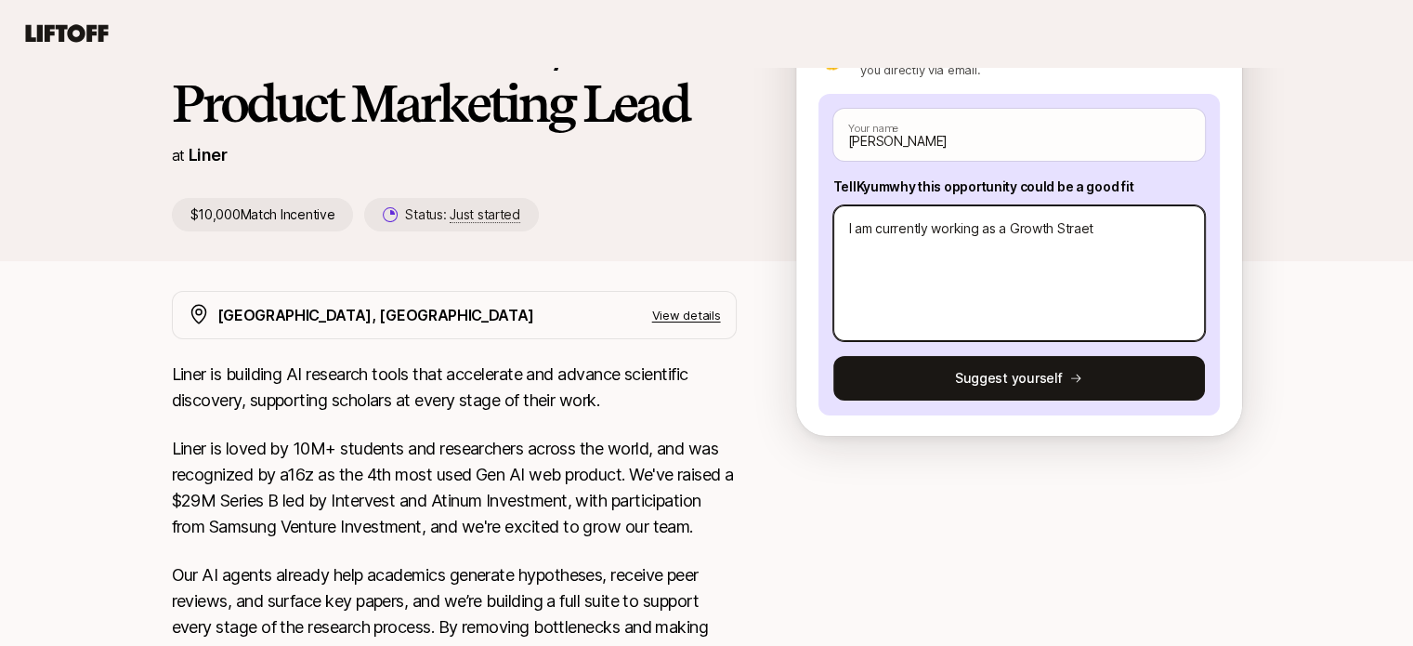
type textarea "I am currently working as a Growth Straet="
type textarea "x"
type textarea "I am currently working as a Growth Straet=="
type textarea "x"
type textarea "I am currently working as a Growth Straet==t"
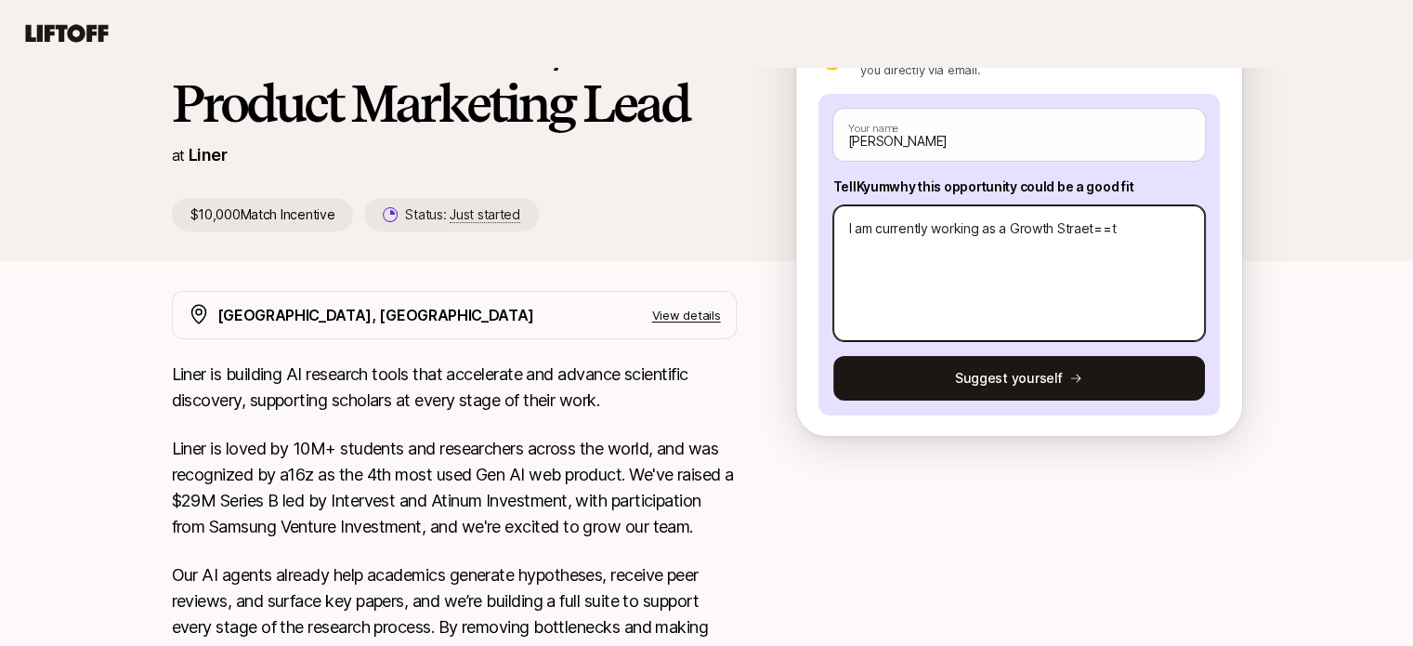
type textarea "x"
type textarea "I am currently working as a Growth Straet=="
type textarea "x"
type textarea "I am currently working as a Growth Straet="
type textarea "x"
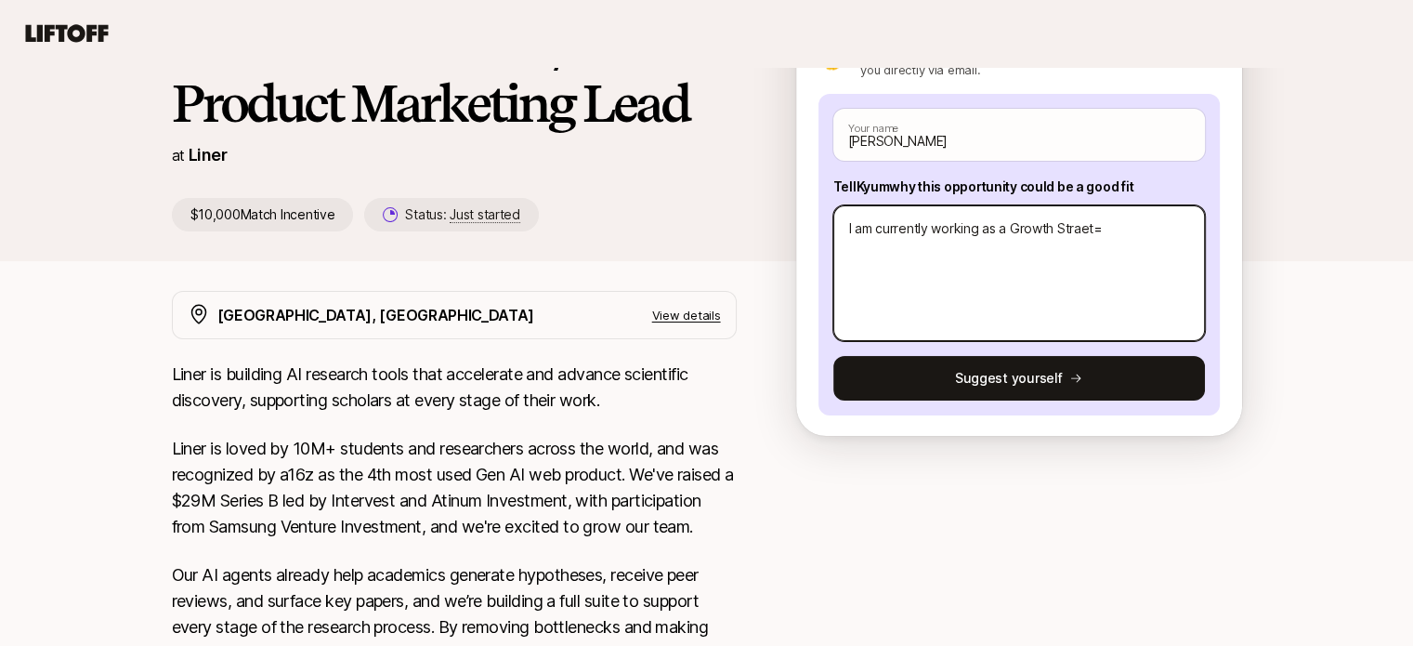
type textarea "I am currently working as a Growth Straet"
type textarea "x"
type textarea "I am currently working as a Growth Strae"
type textarea "x"
type textarea "I am currently working as a Growth Stra"
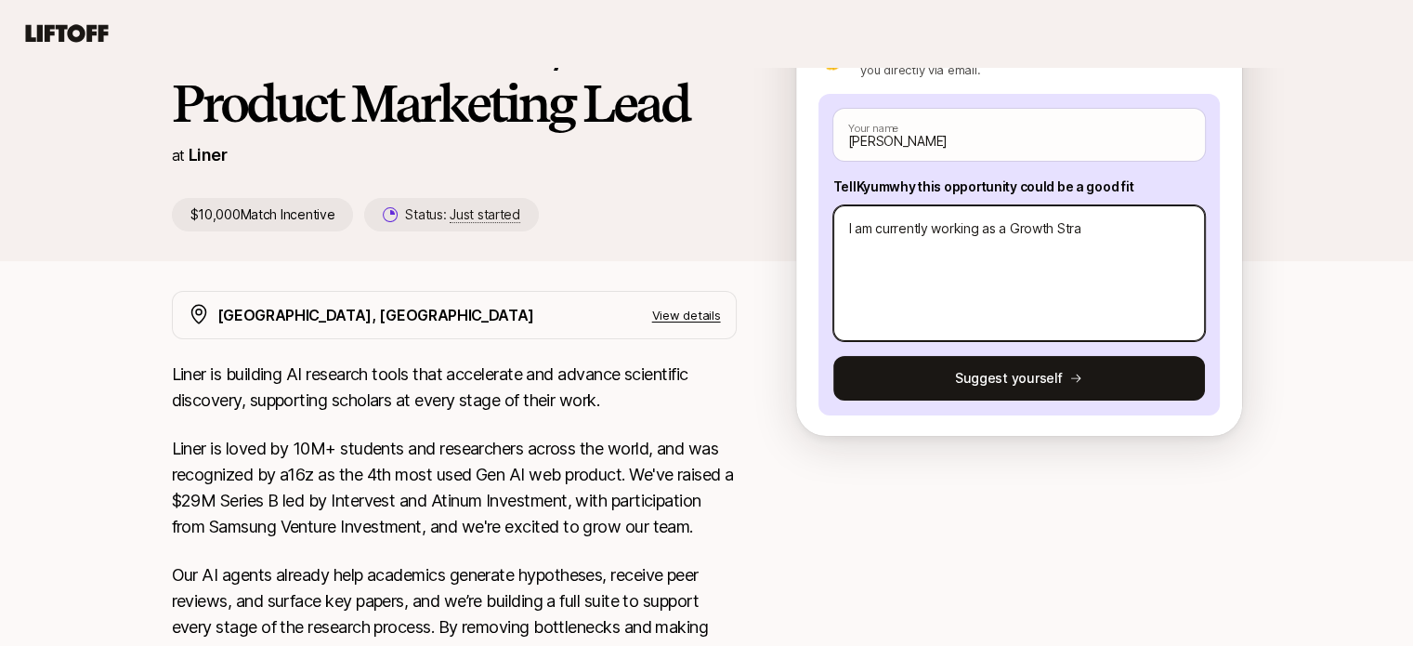
type textarea "x"
type textarea "I am currently working as a Growth Strat"
type textarea "x"
type textarea "I am currently working as a Growth Strate"
type textarea "x"
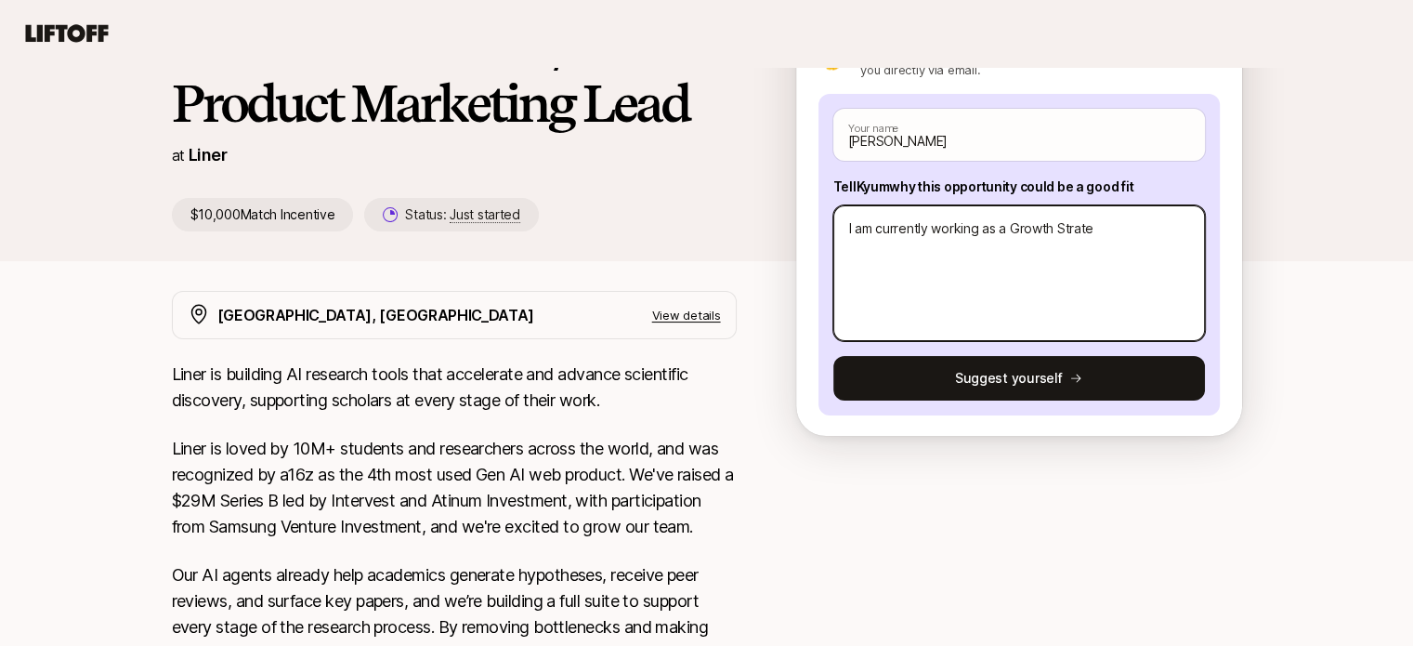
type textarea "I am currently working as a Growth Stratef"
type textarea "x"
type textarea "I am currently working as a Growth Stratefi"
type textarea "x"
type textarea "I am currently working as a Growth Stratefis"
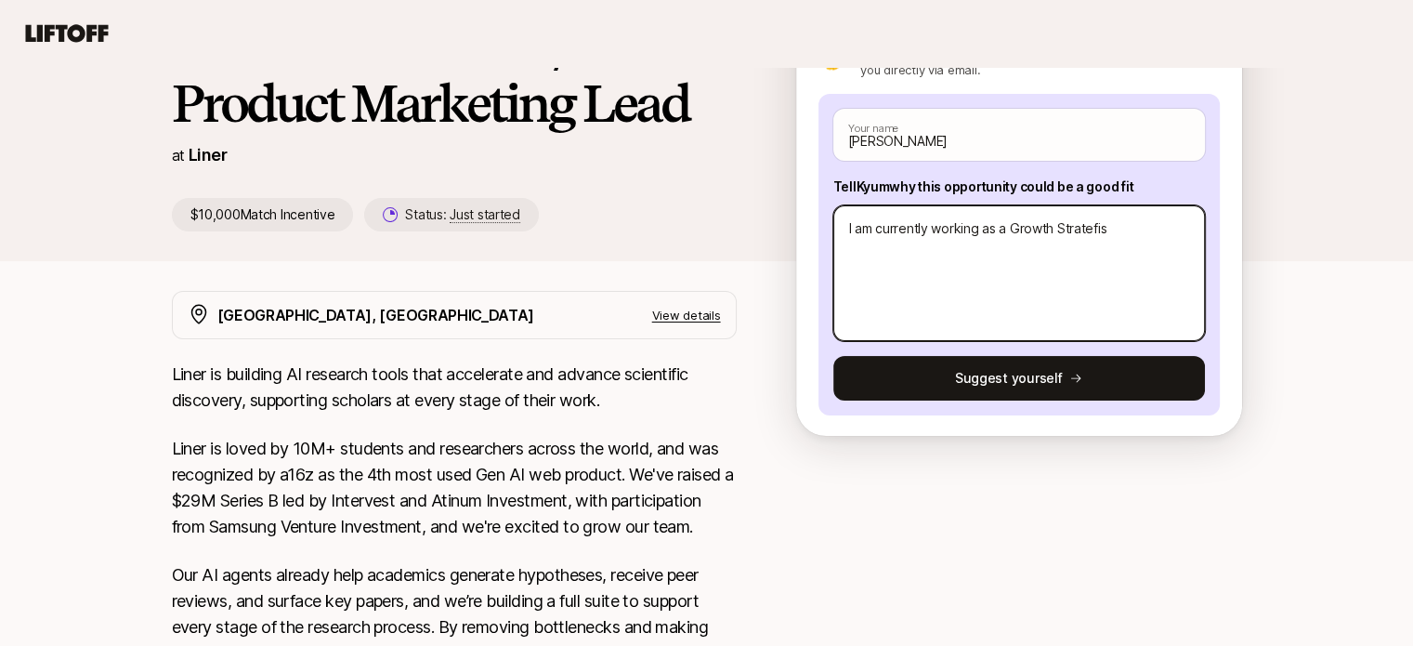
type textarea "x"
type textarea "I am currently working as a Growth Stratefist"
type textarea "x"
type textarea "I am currently working as a Growth Stratefis"
type textarea "x"
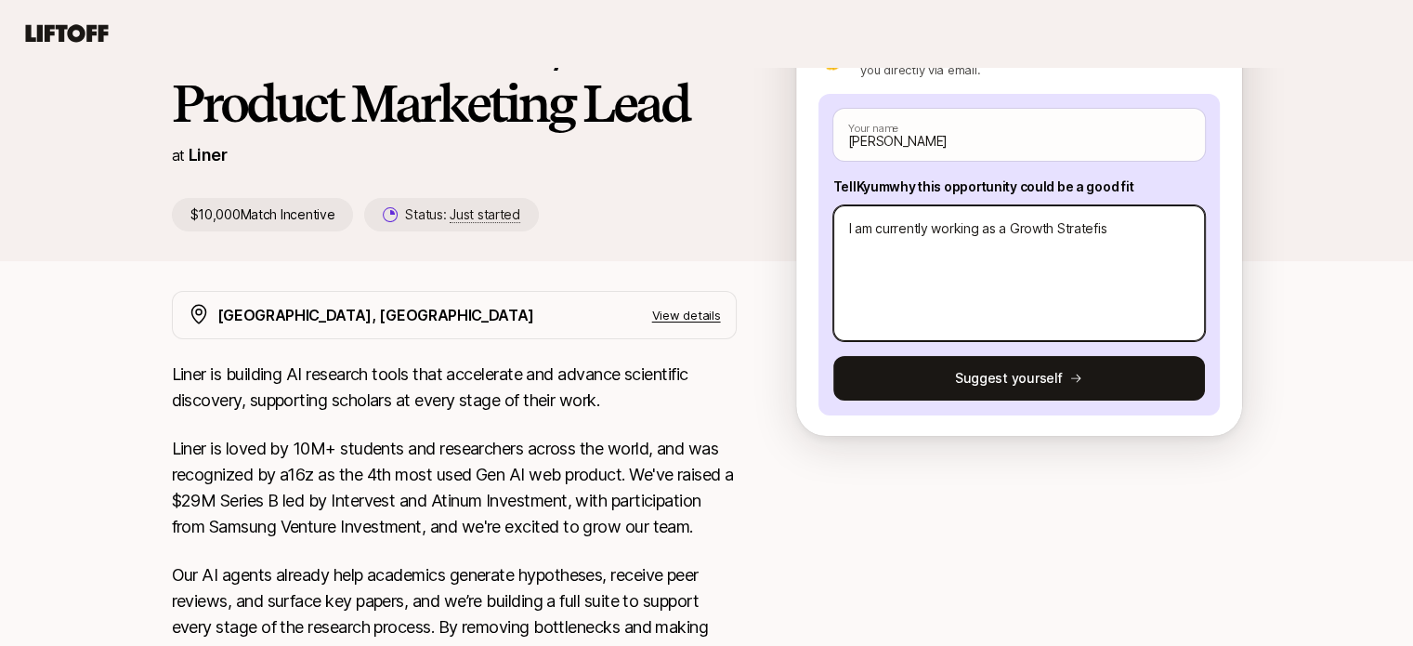
type textarea "I am currently working as a Growth Stratefi"
type textarea "x"
type textarea "I am currently working as a Growth Stratef"
type textarea "x"
type textarea "I am currently working as a Growth Strate"
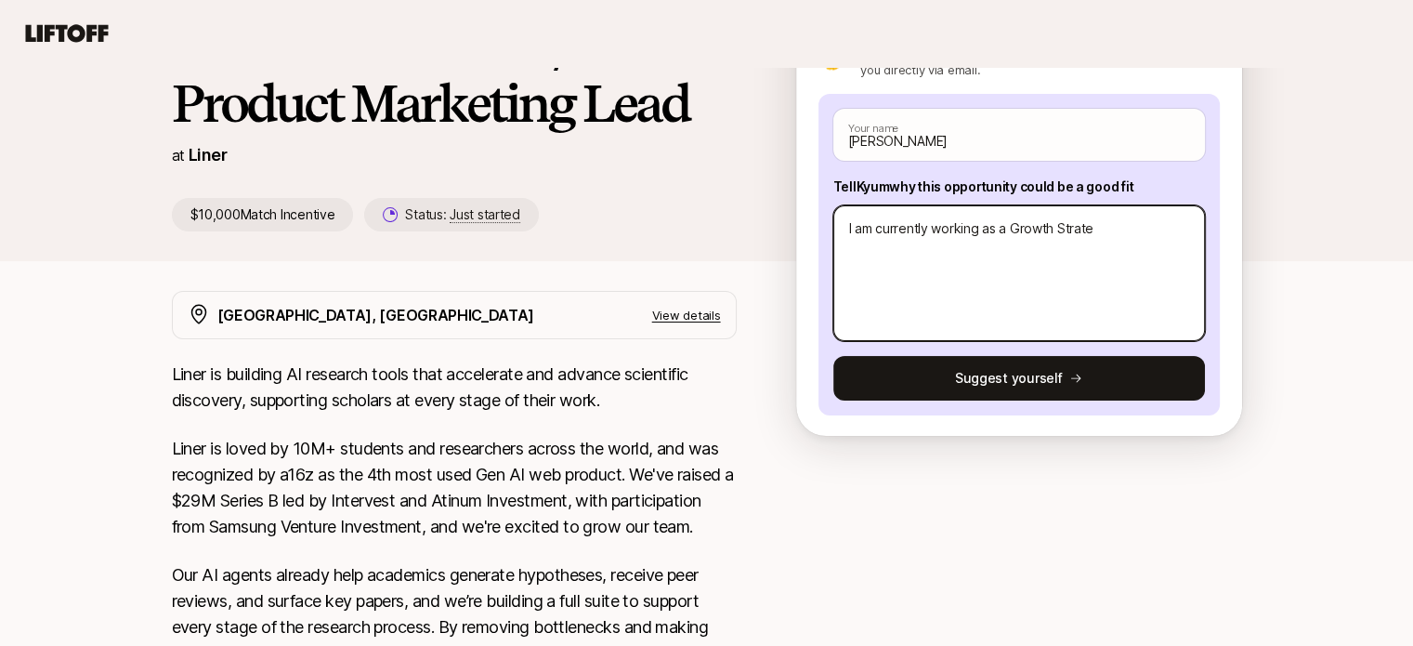
type textarea "x"
type textarea "I am currently working as a Growth Strateg"
type textarea "x"
type textarea "I am currently working as a Growth Strategi"
type textarea "x"
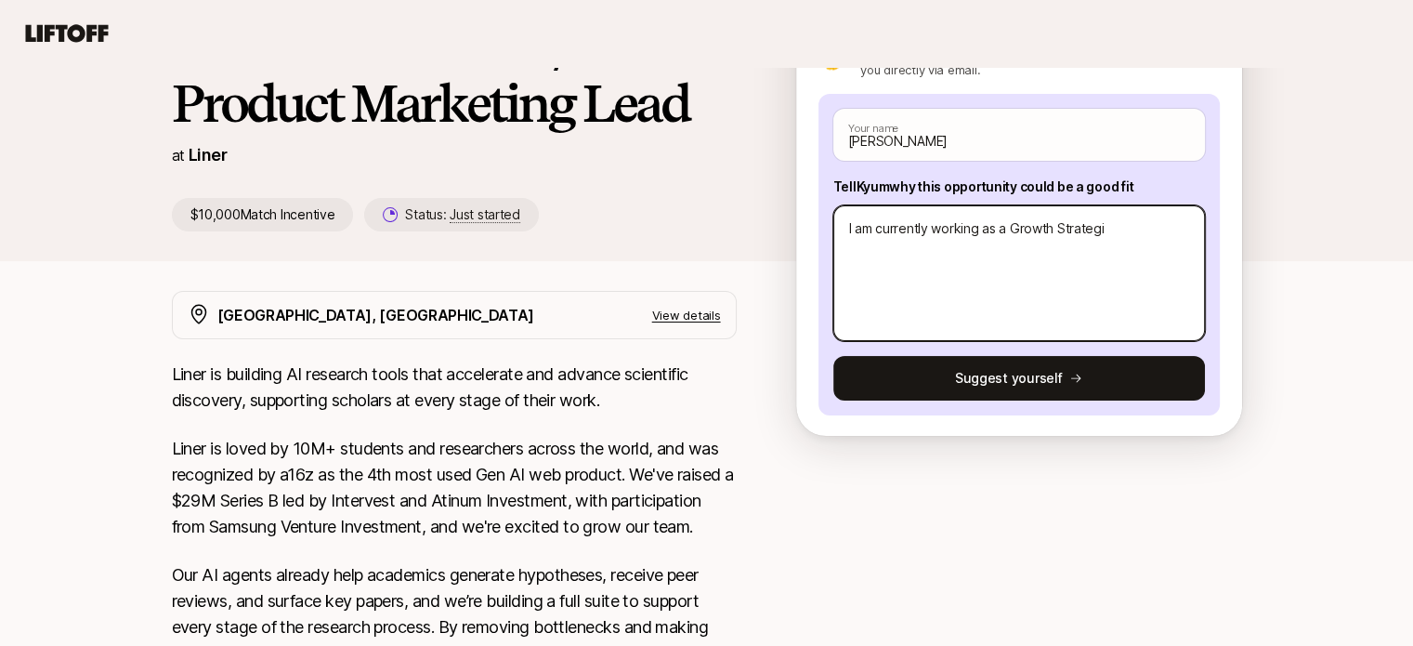
type textarea "I am currently working as a Growth Strategis"
type textarea "x"
type textarea "I am currently working as a Growth Strategist"
type textarea "x"
type textarea "I am currently working as a Growth Strategist"
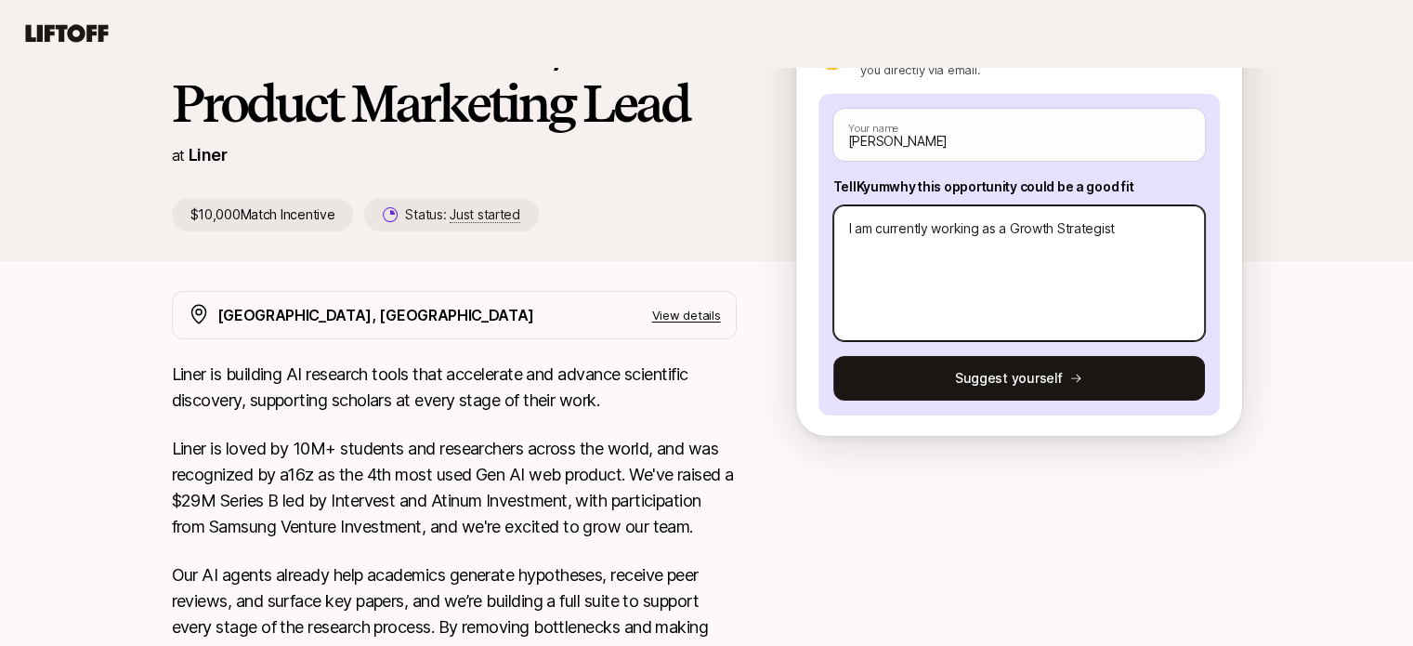
type textarea "x"
type textarea "I am currently working as a Growth Strategist w"
type textarea "x"
type textarea "I am currently working as a Growth Strategist wi"
type textarea "x"
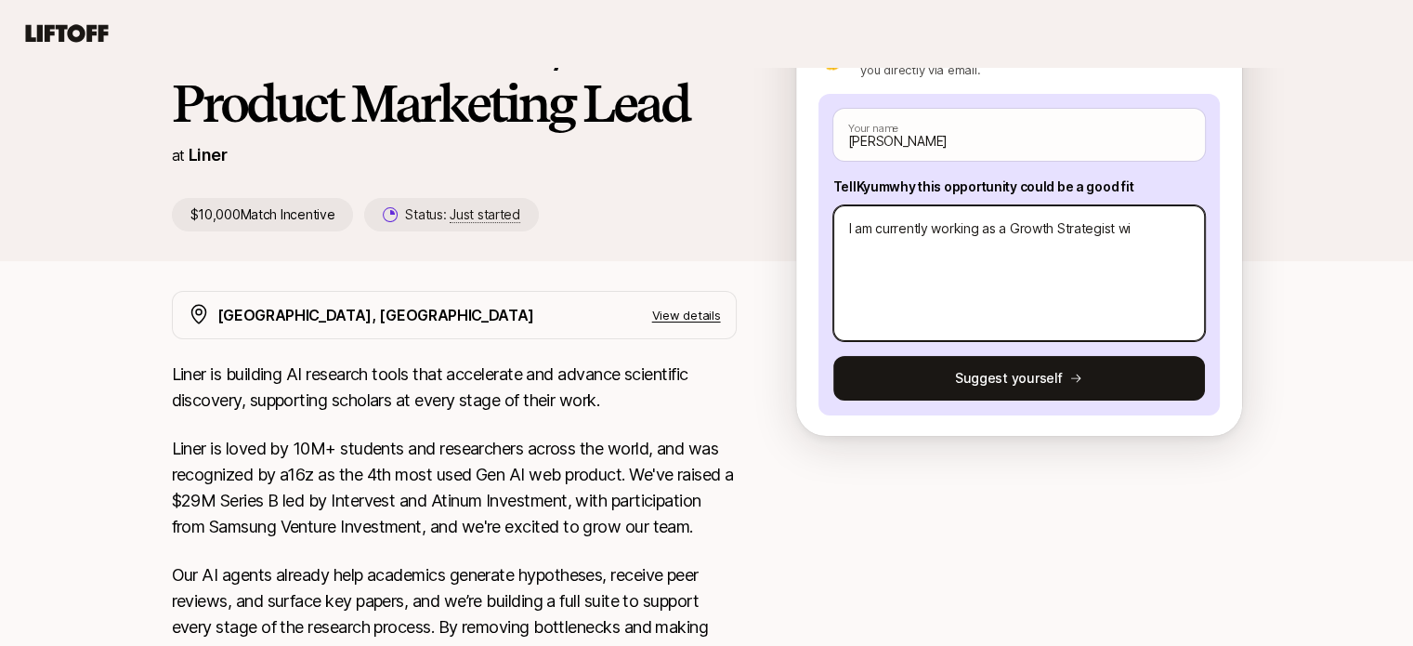
type textarea "I am currently working as a Growth Strategist wit"
type textarea "x"
type textarea "I am currently working as a Growth Strategist with"
type textarea "x"
type textarea "I am currently working as a Growth Strategist with"
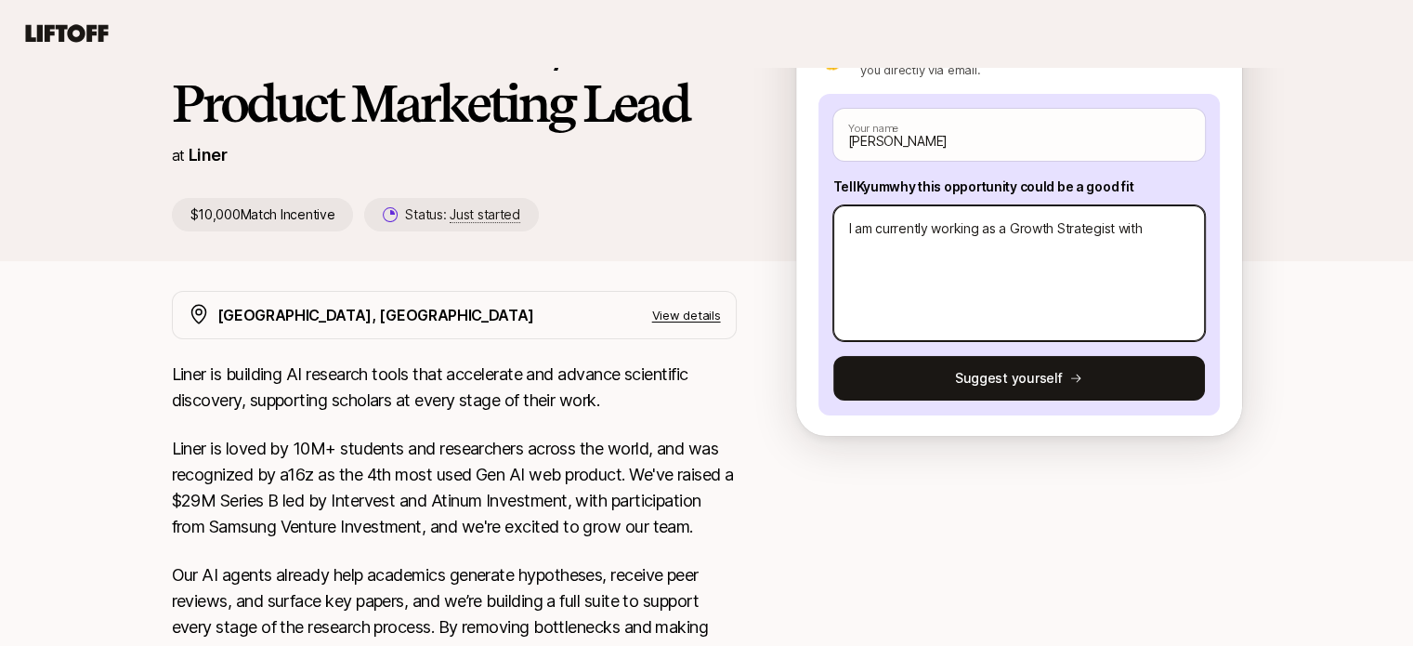
type textarea "x"
type textarea "I am currently working as a Growth Strategist with P"
type textarea "x"
type textarea "I am currently working as a Growth Strategist with Pe"
type textarea "x"
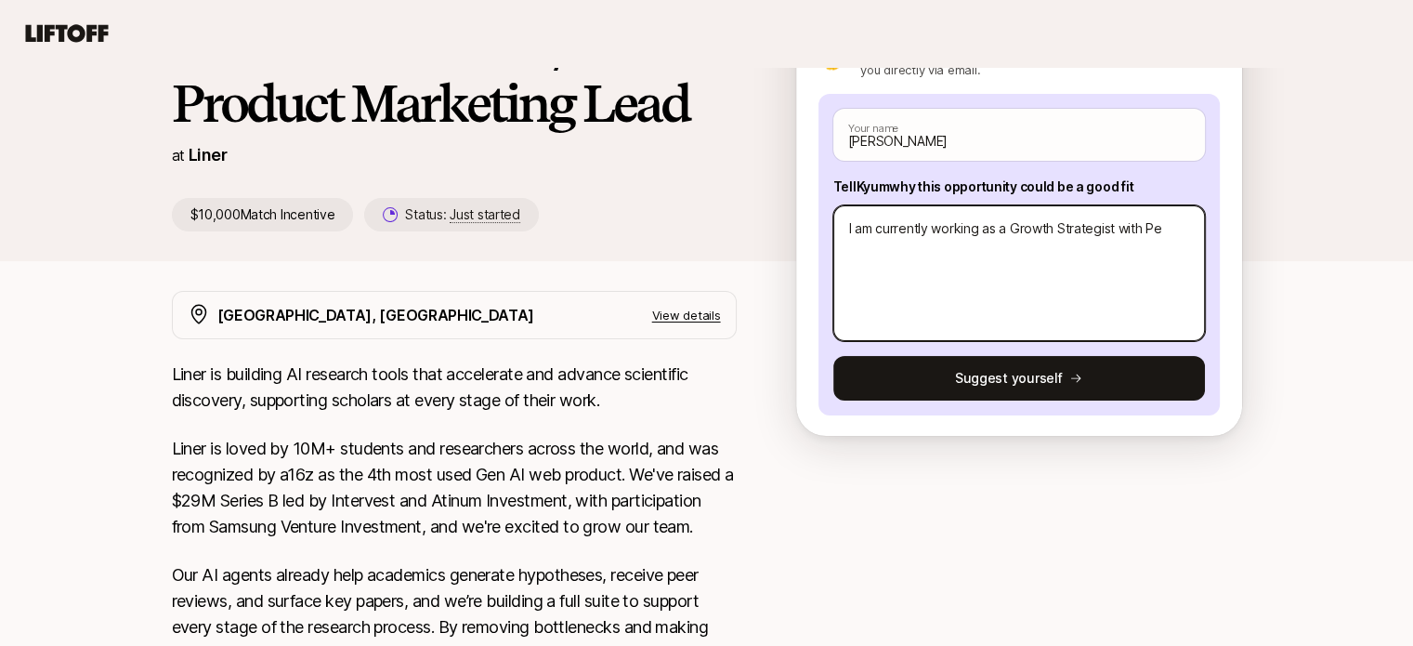
type textarea "I am currently working as a Growth Strategist with Per"
type textarea "x"
type textarea "I am currently working as a Growth Strategist with Perp"
type textarea "x"
type textarea "I am currently working as a Growth Strategist with Perpl"
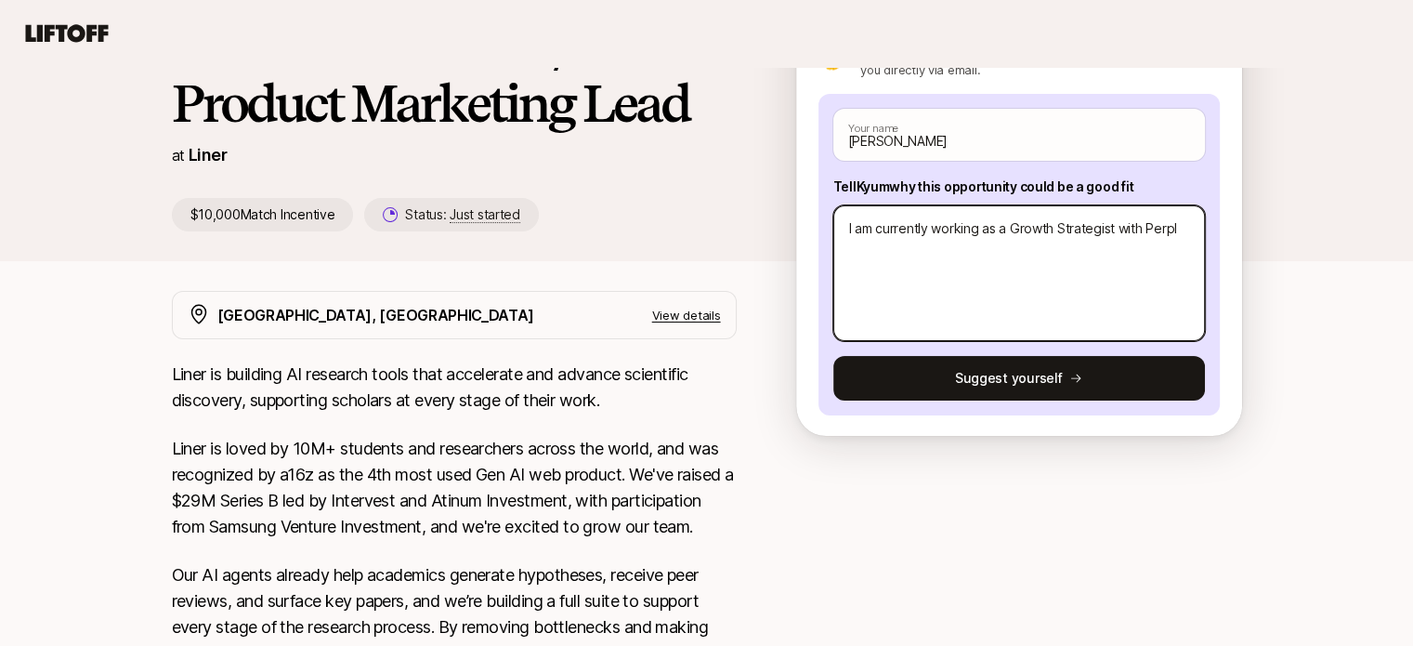
type textarea "x"
type textarea "I am currently working as a Growth Strategist with [PERSON_NAME]"
type textarea "x"
type textarea "I am currently working as a Growth Strategist with Perplex"
type textarea "x"
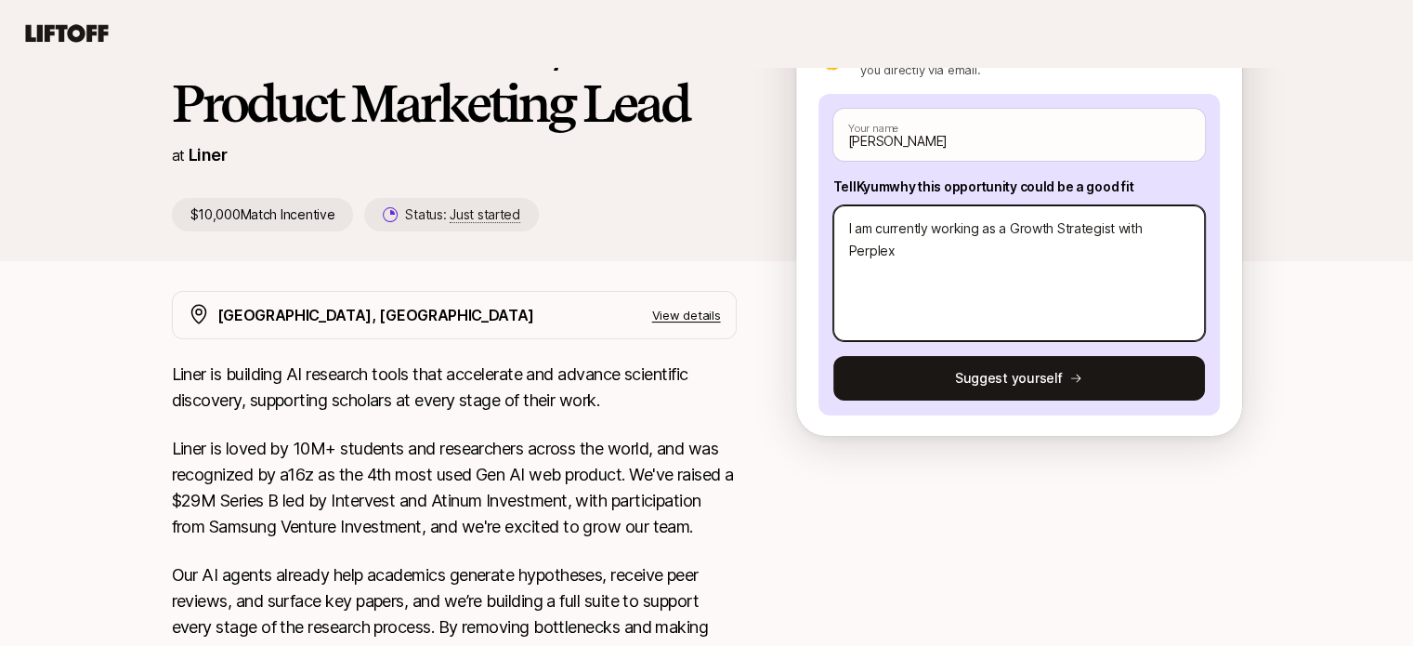
type textarea "I am currently working as a Growth Strategist with Perplexi"
type textarea "x"
type textarea "I am currently working as a Growth Strategist with Perplexit"
type textarea "x"
type textarea "I am currently working as a Growth Strategist with Perplexity"
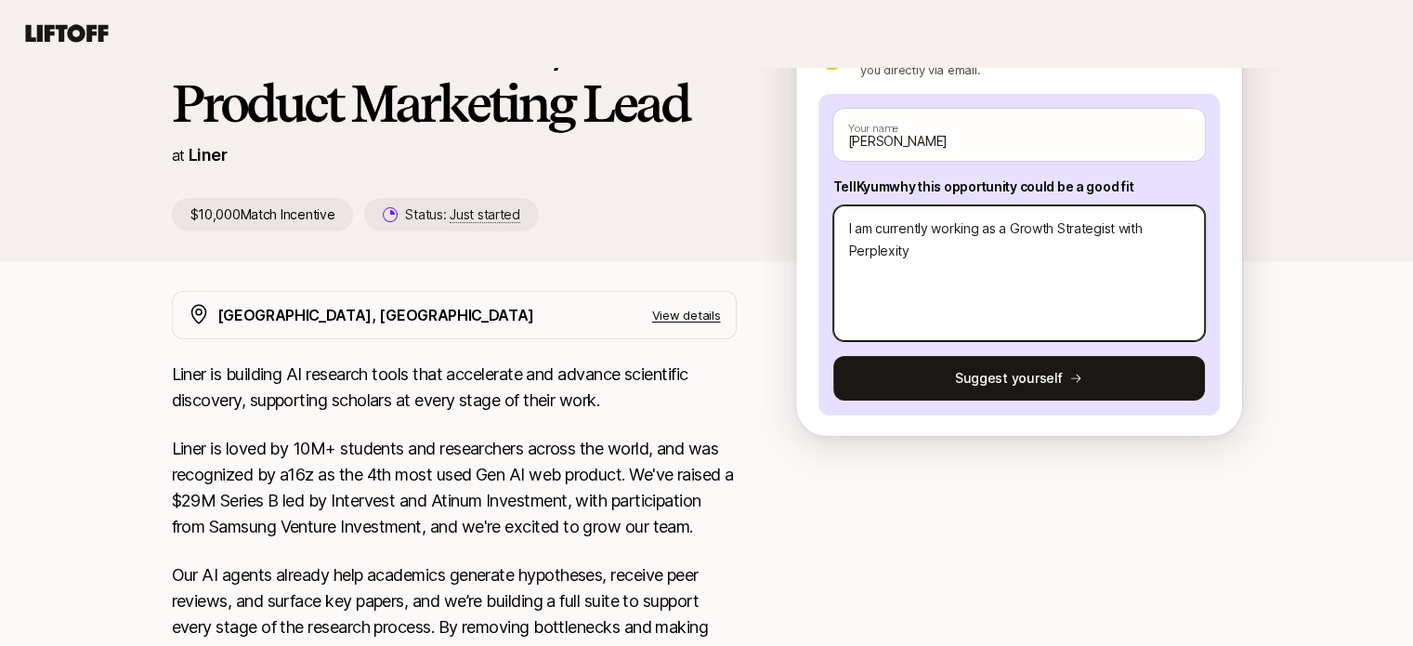
type textarea "x"
type textarea "I am currently working as a Growth Strategist with Perplexity"
type textarea "x"
type textarea "I am currently working as a Growth Strategist with Perplexity A"
type textarea "x"
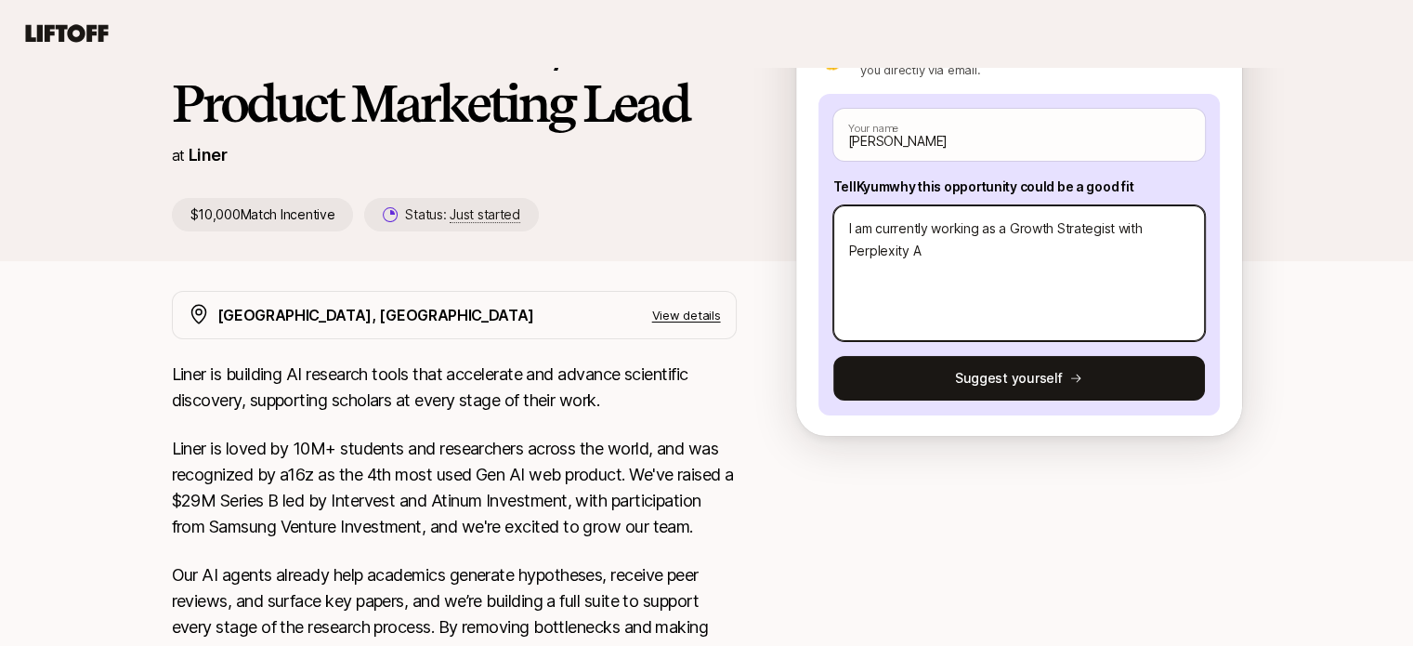
type textarea "I am currently working as a Growth Strategist with Perplexity AI"
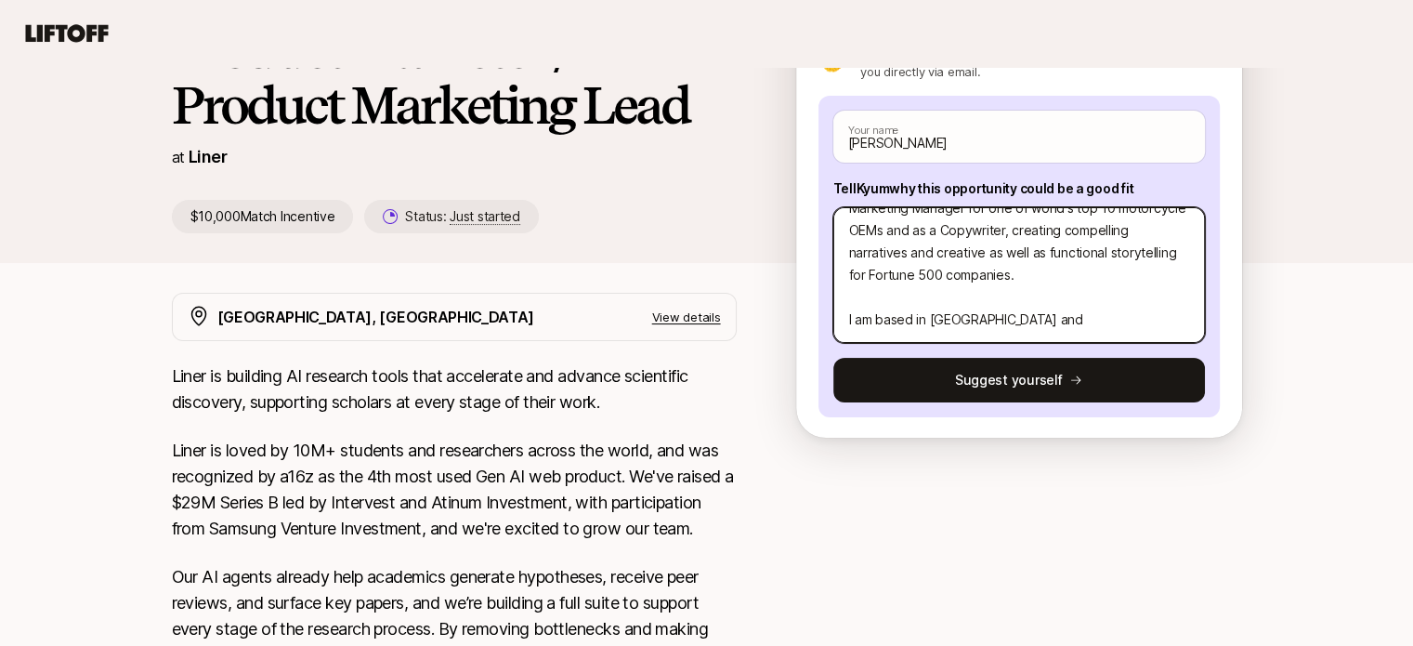
scroll to position [260, 0]
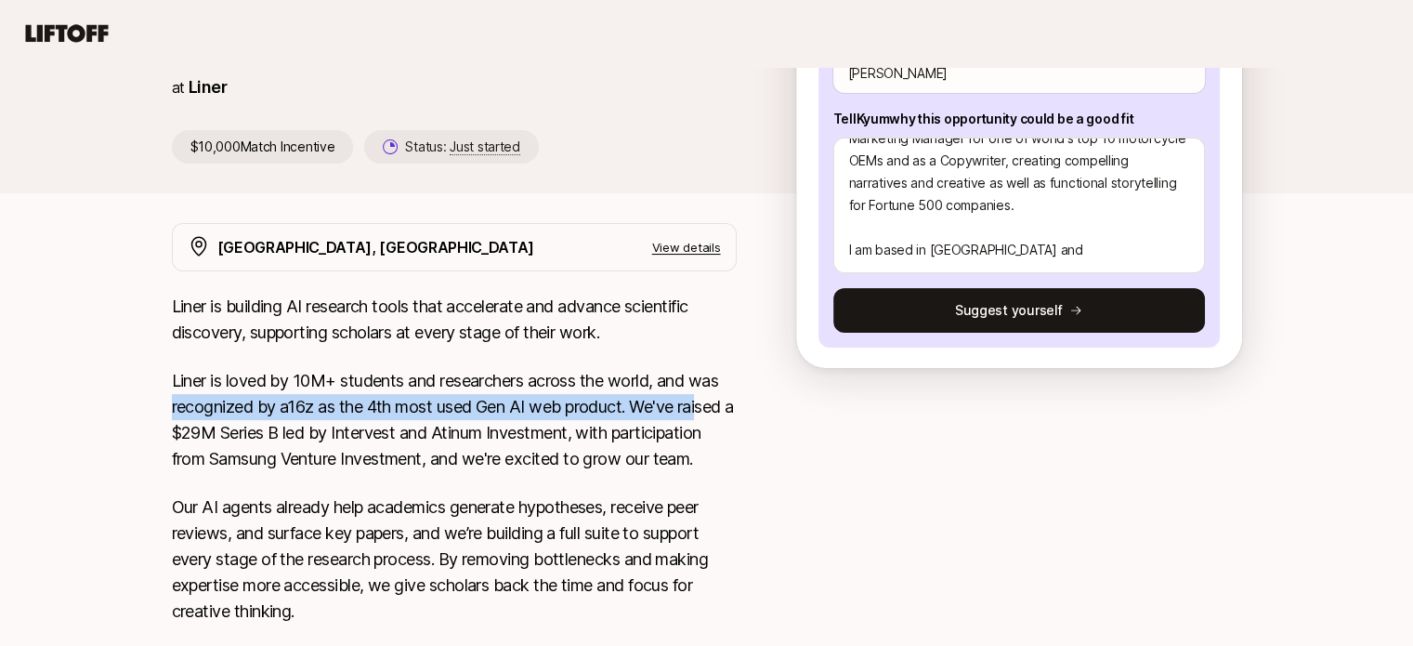
drag, startPoint x: 707, startPoint y: 399, endPoint x: 736, endPoint y: 384, distance: 32.4
click at [736, 384] on p "Liner is loved by 10M+ students and researchers across the world, and was recog…" at bounding box center [454, 420] width 565 height 104
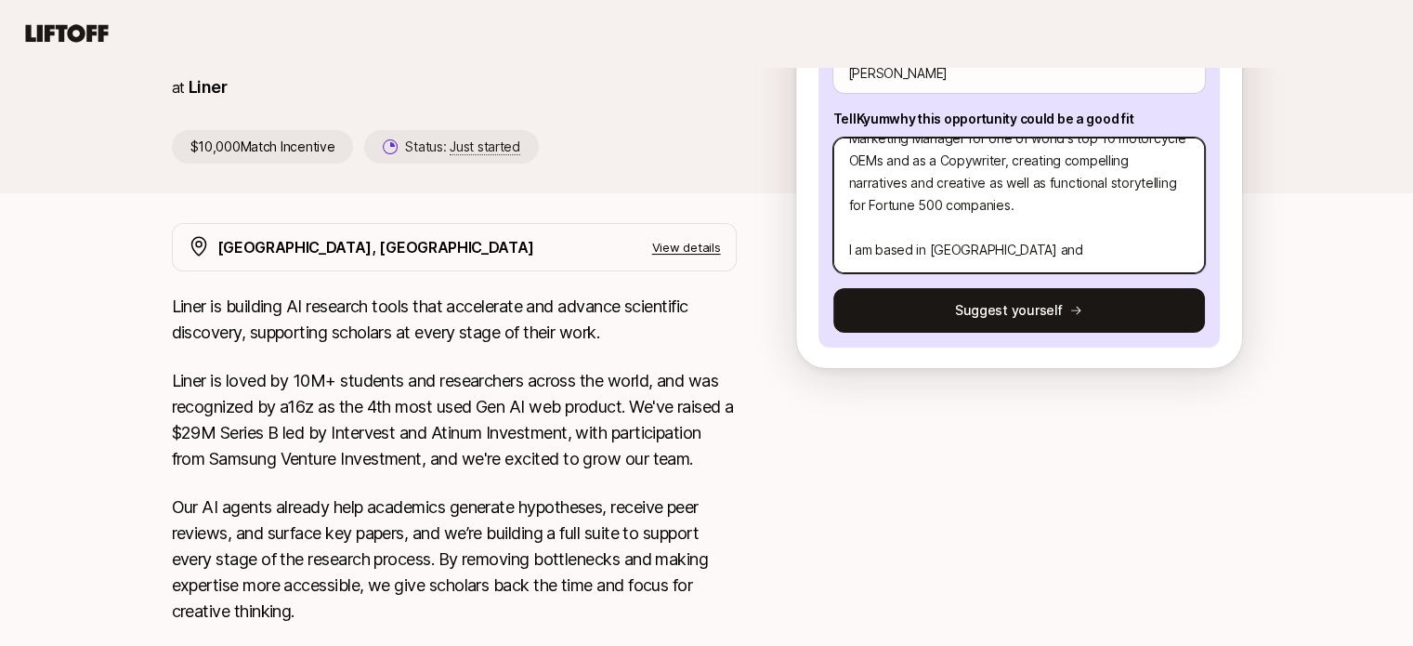
click at [1081, 260] on textarea "I am currently working as a Growth Strategist with Perplexity AI, leading growt…" at bounding box center [1019, 205] width 372 height 136
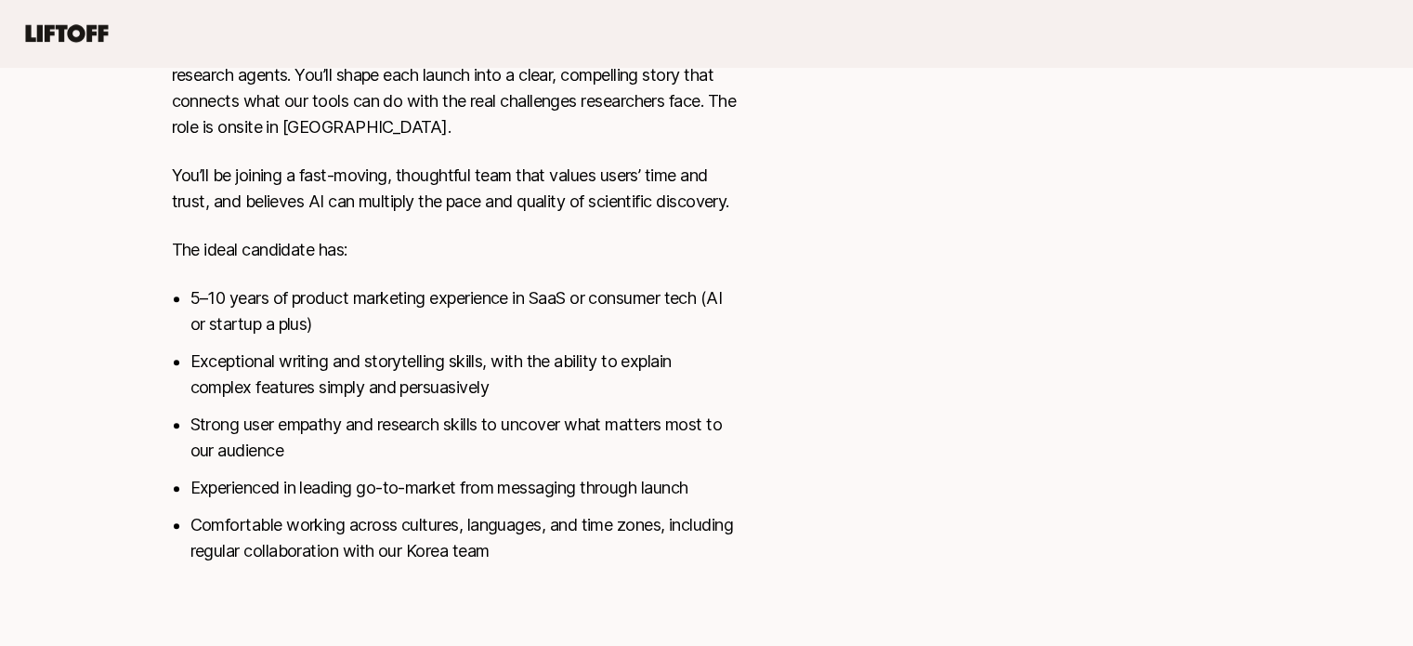
scroll to position [895, 0]
click at [895, 408] on div at bounding box center [1019, 88] width 446 height 951
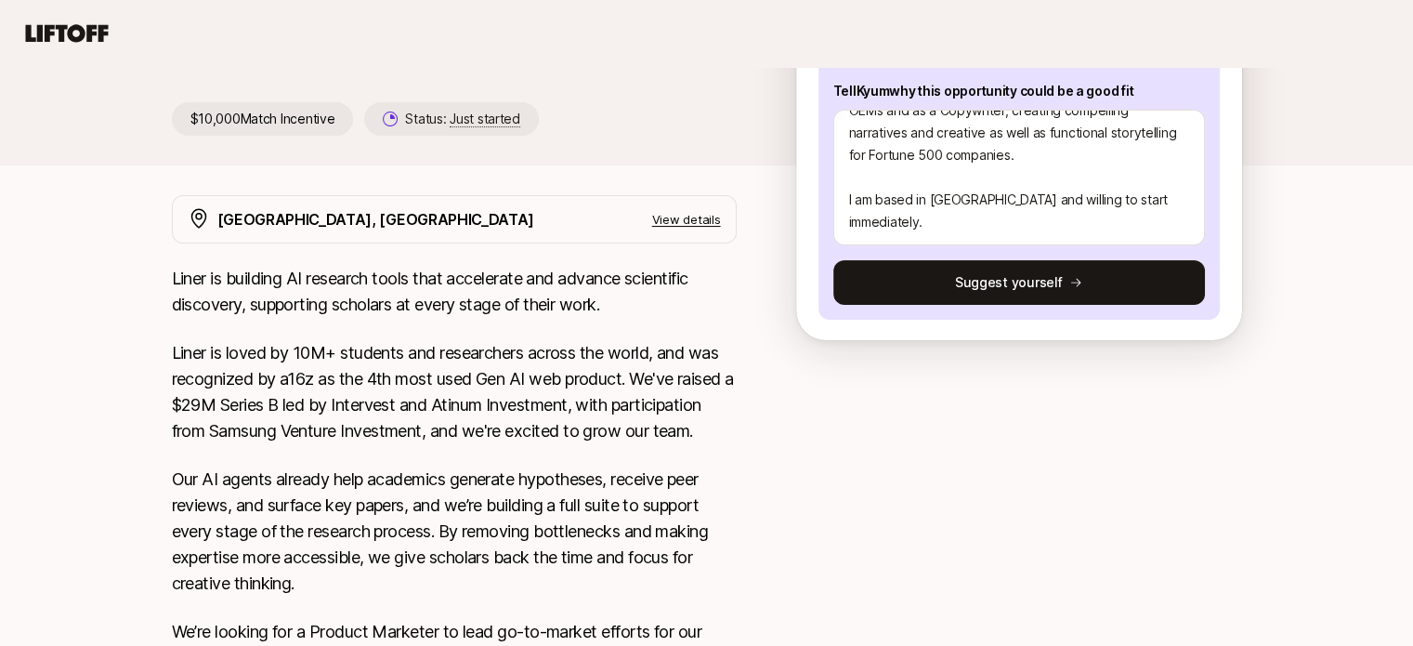
scroll to position [237, 0]
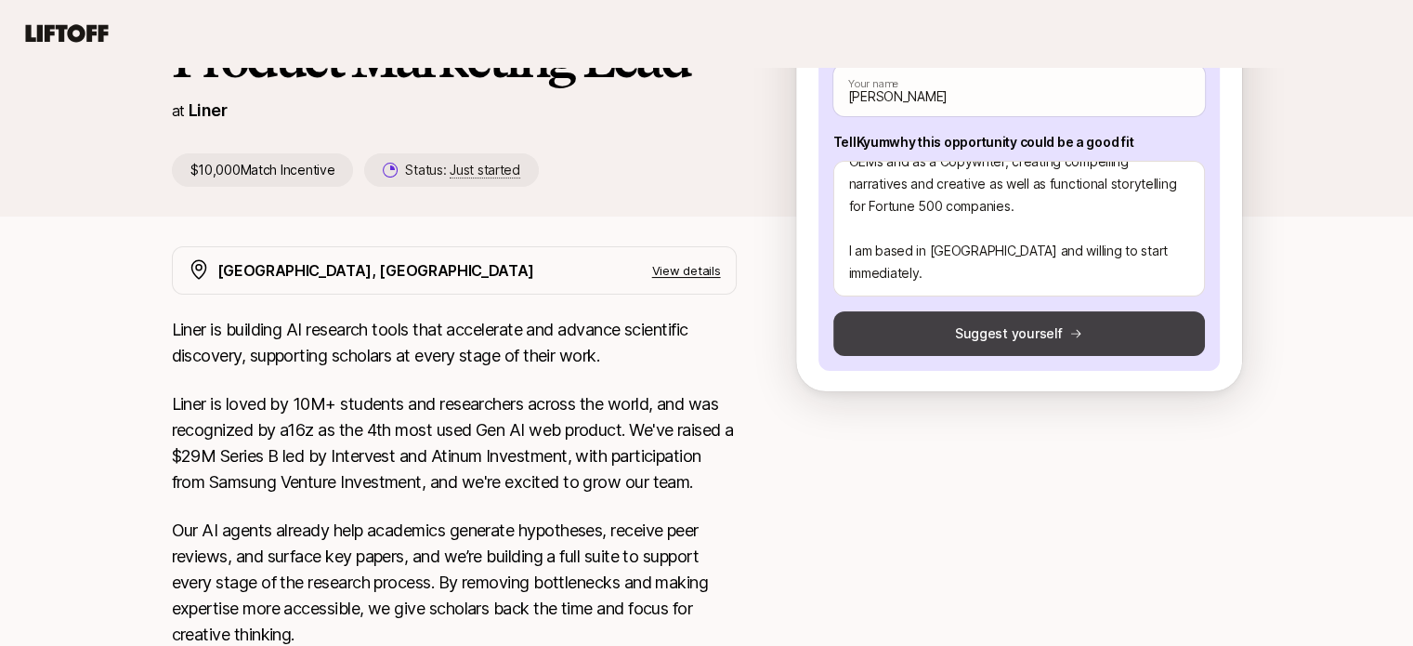
click at [929, 335] on button "Suggest yourself" at bounding box center [1019, 333] width 372 height 45
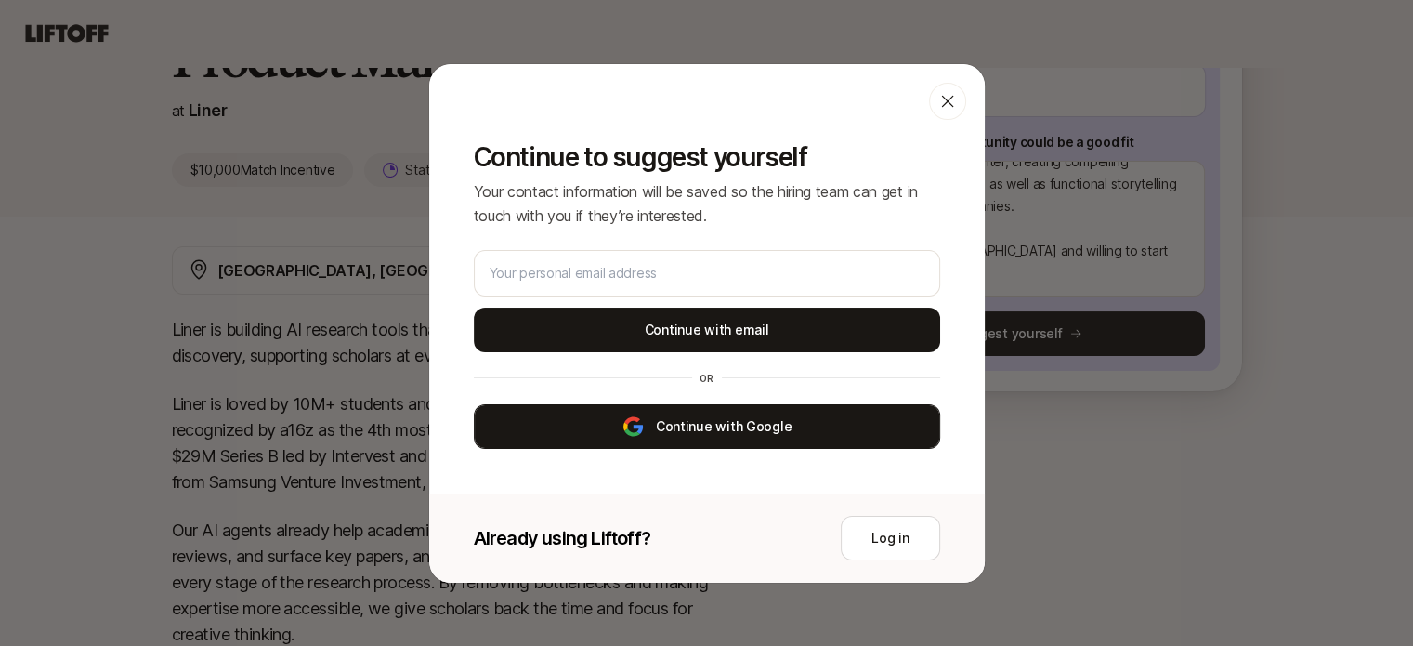
click at [670, 424] on button "Continue with Google" at bounding box center [707, 426] width 466 height 45
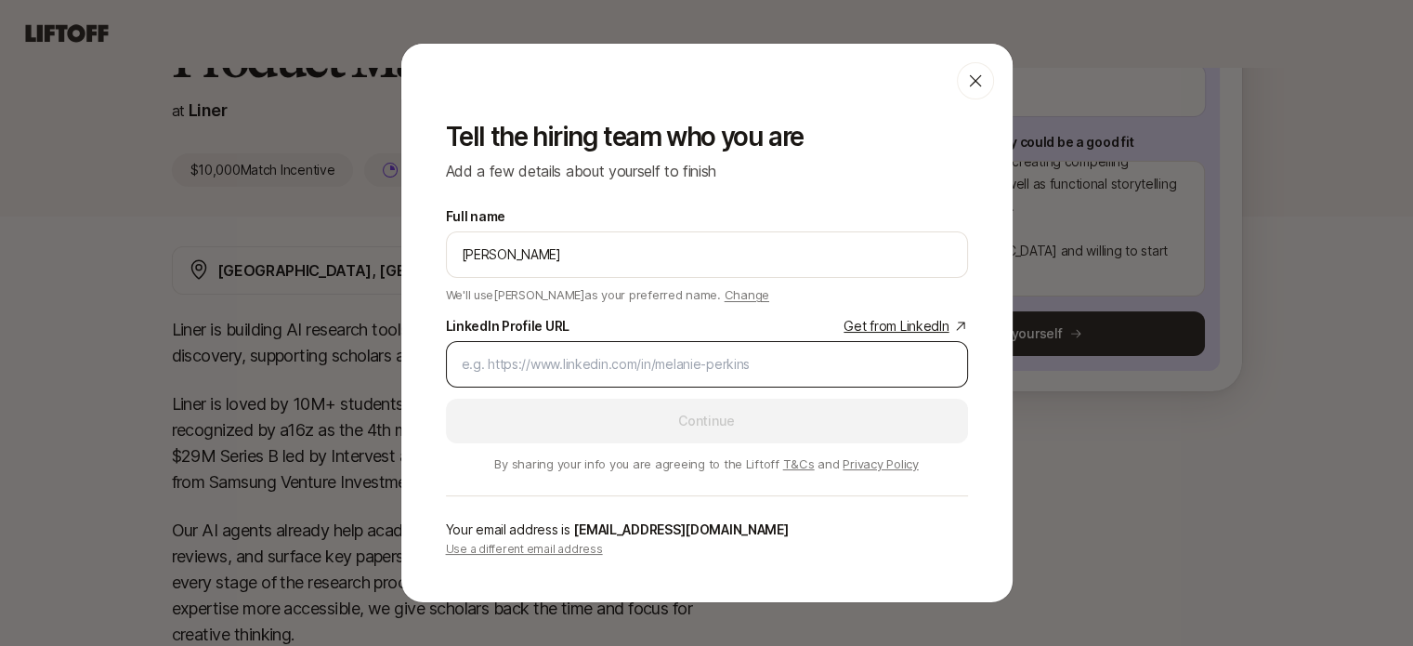
click at [636, 345] on div at bounding box center [707, 364] width 522 height 46
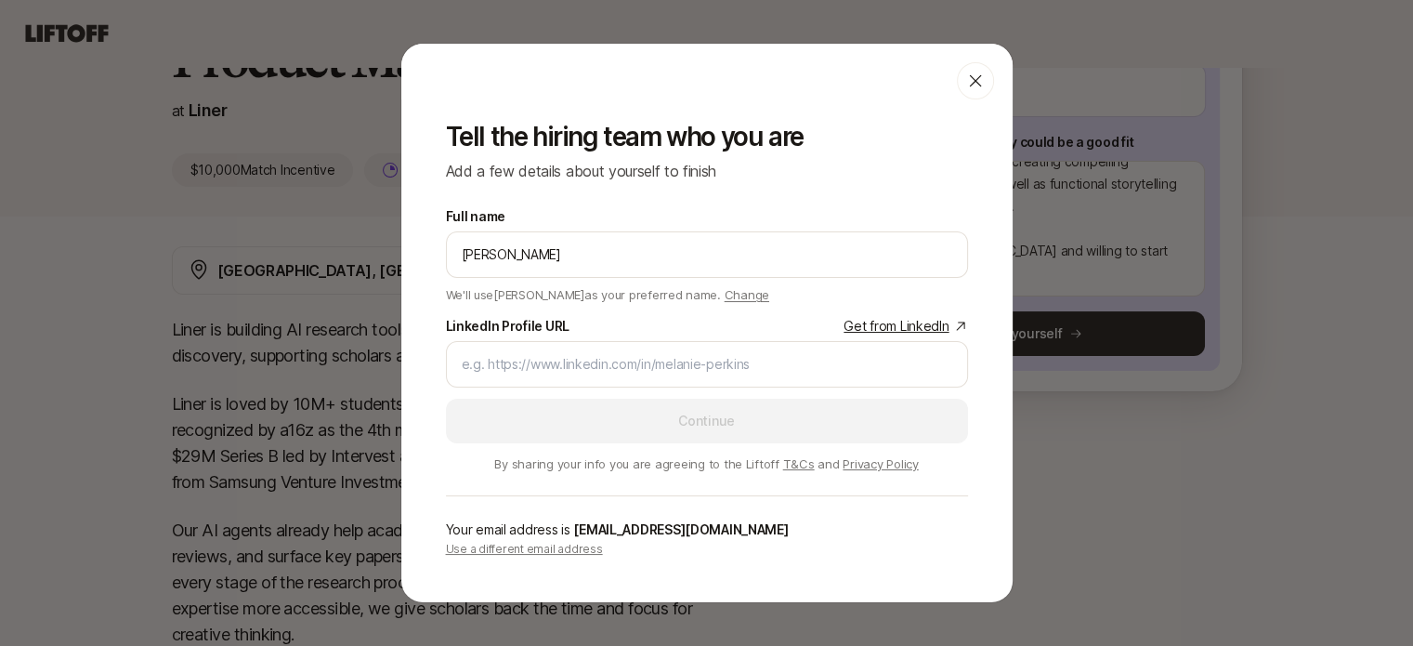
click at [635, 345] on div at bounding box center [707, 364] width 522 height 46
click at [643, 330] on label "LinkedIn Profile URL Get from LinkedIn" at bounding box center [707, 326] width 522 height 22
click at [643, 353] on input "LinkedIn Profile URL Get from LinkedIn" at bounding box center [707, 364] width 490 height 22
click at [640, 340] on div "LinkedIn Profile URL Get from LinkedIn" at bounding box center [707, 351] width 522 height 72
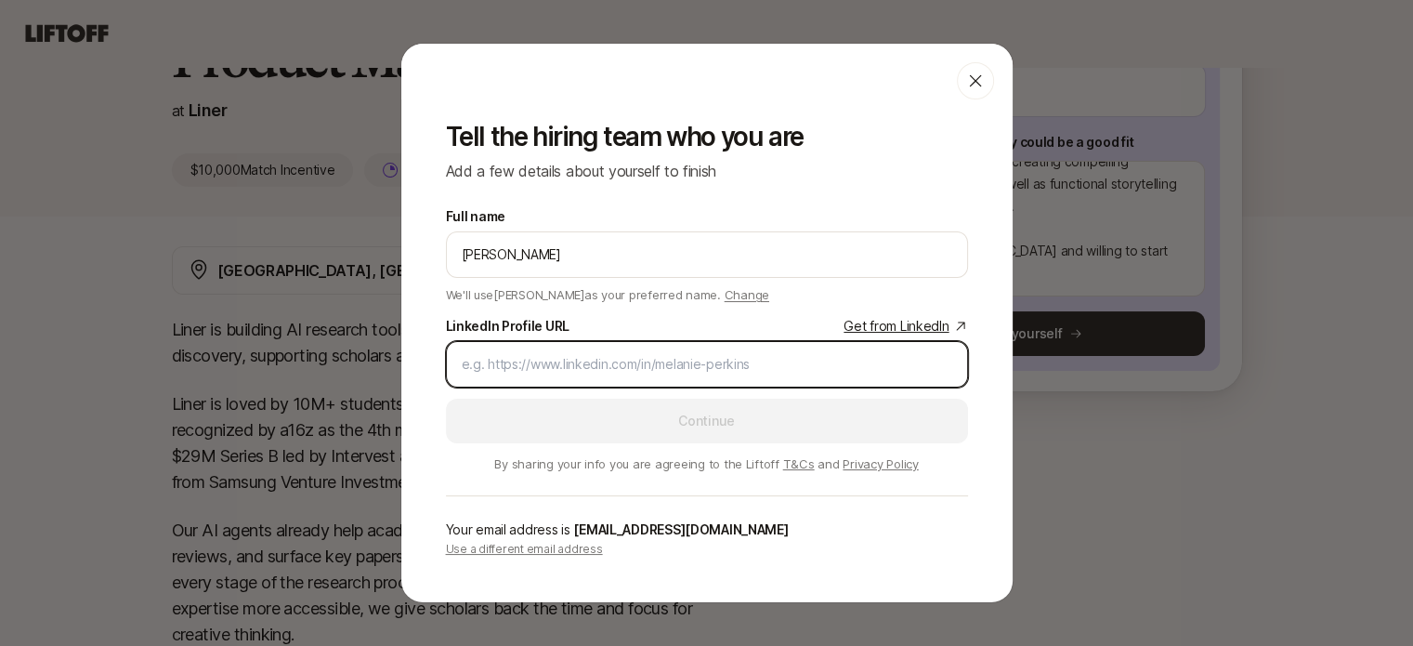
click at [656, 367] on input "LinkedIn Profile URL Get from LinkedIn" at bounding box center [707, 364] width 490 height 22
paste input "[URL][DOMAIN_NAME][PERSON_NAME]"
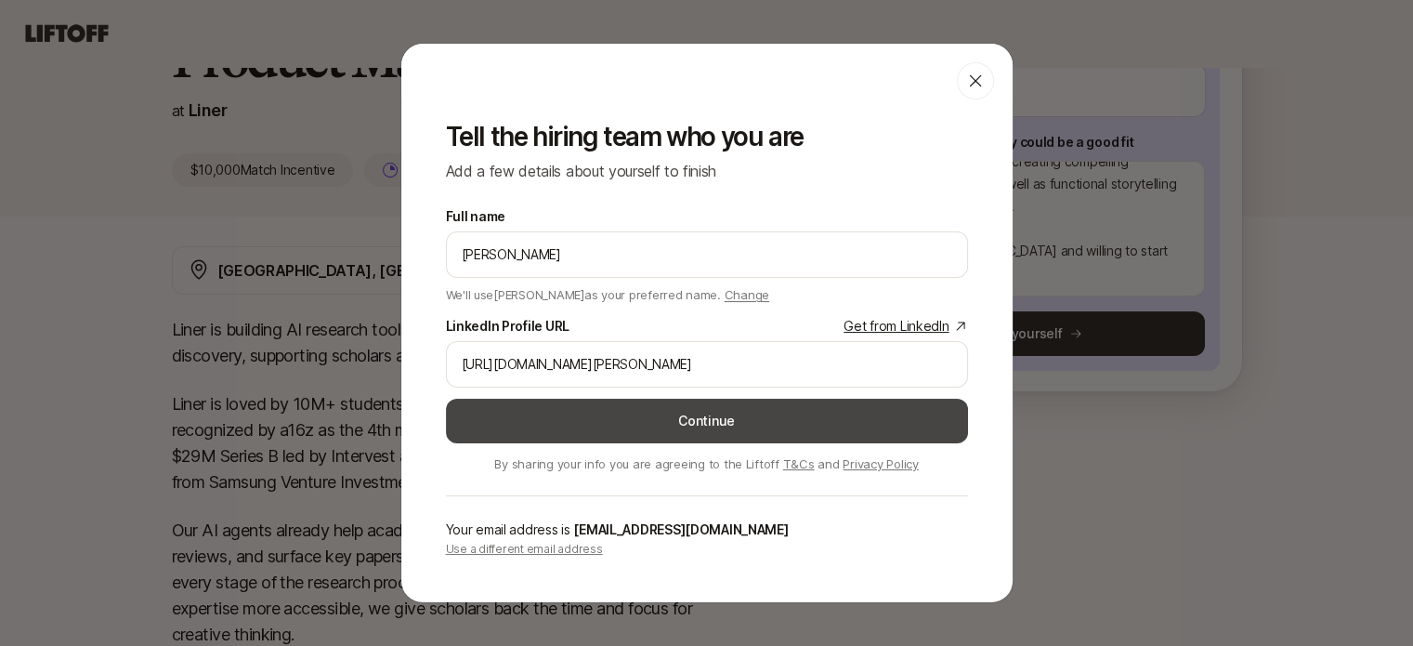
click at [693, 434] on button "Continue" at bounding box center [707, 421] width 522 height 45
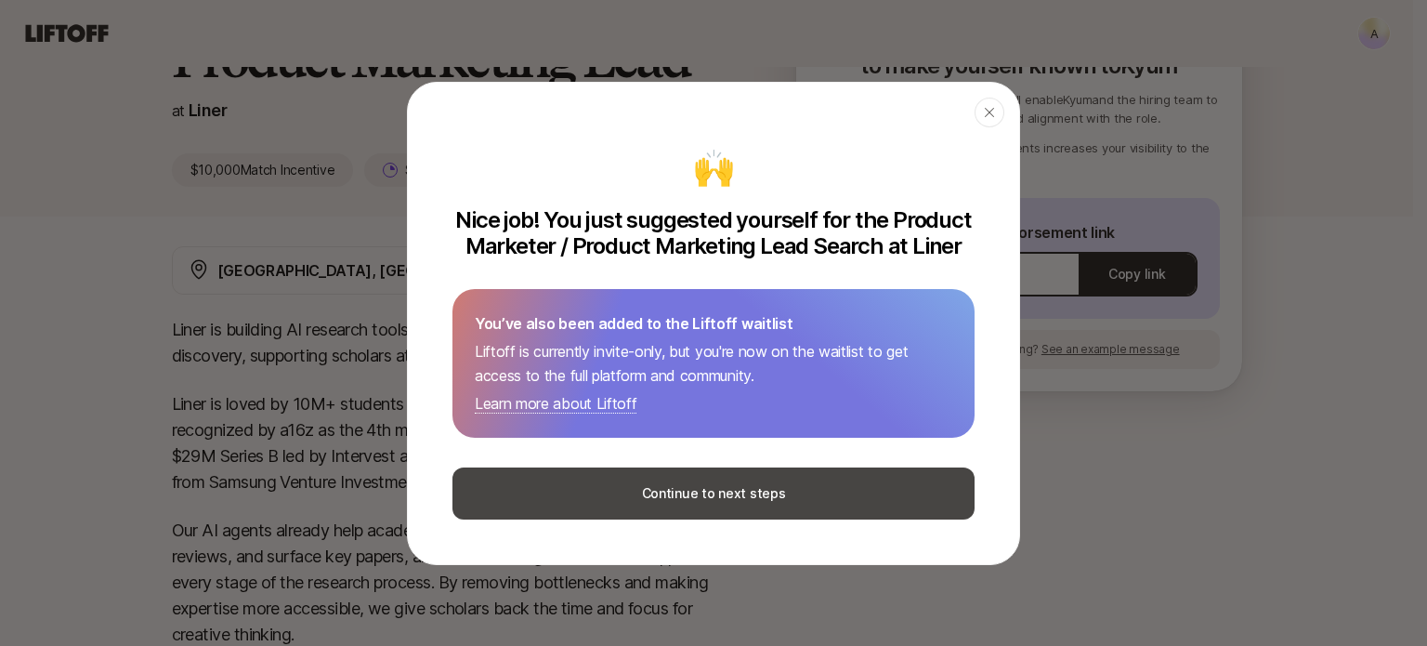
click at [700, 488] on button "Continue to next steps" at bounding box center [713, 493] width 522 height 52
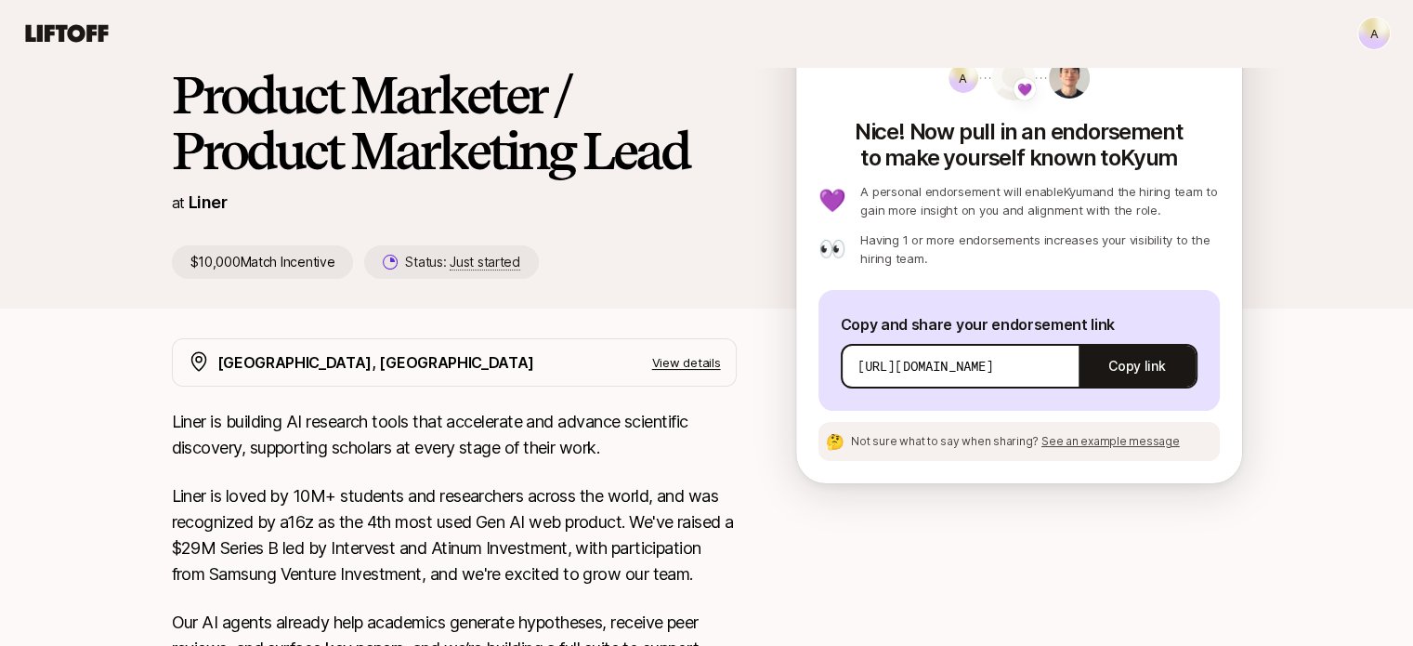
scroll to position [81, 0]
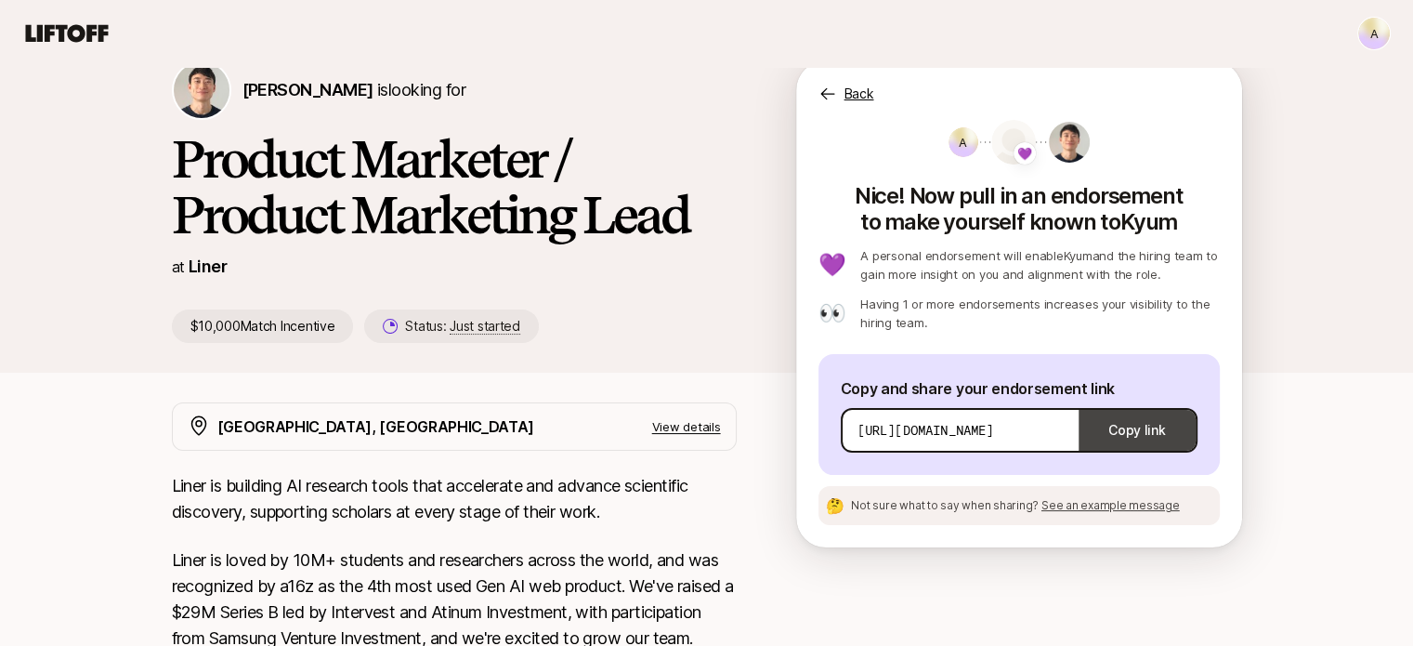
click at [1111, 429] on button "Copy link" at bounding box center [1136, 430] width 116 height 52
